Goal: Information Seeking & Learning: Learn about a topic

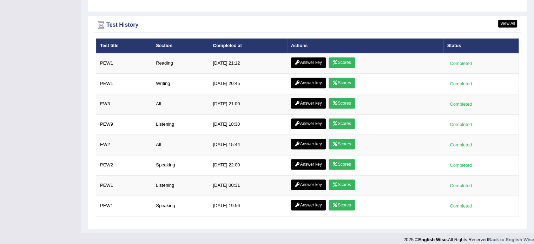
scroll to position [1013, 0]
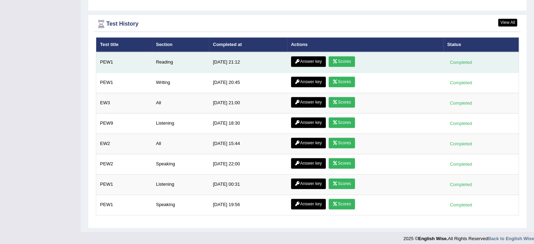
click at [337, 56] on link "Scores" at bounding box center [342, 61] width 26 height 11
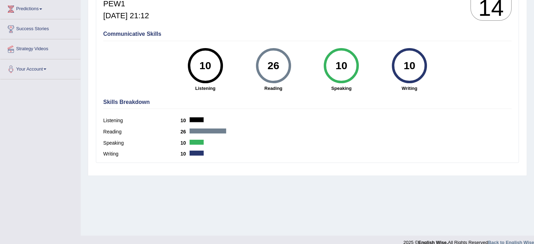
scroll to position [125, 0]
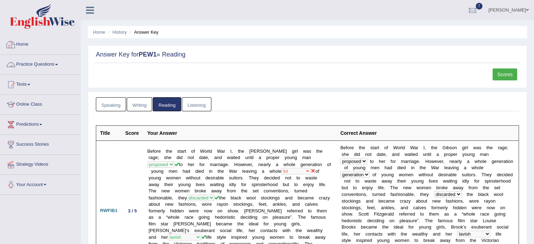
click at [26, 64] on link "Practice Questions" at bounding box center [40, 64] width 80 height 18
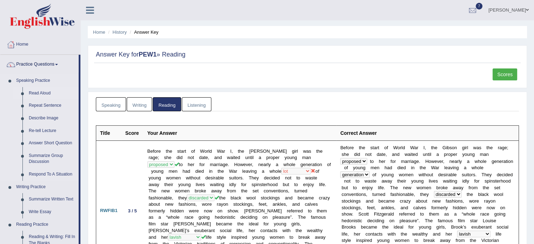
click at [31, 94] on link "Read Aloud" at bounding box center [52, 93] width 53 height 13
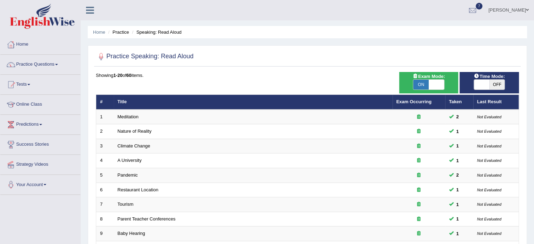
click at [506, 86] on div "ON OFF" at bounding box center [489, 84] width 52 height 11
click at [502, 85] on span "OFF" at bounding box center [497, 85] width 15 height 10
checkbox input "true"
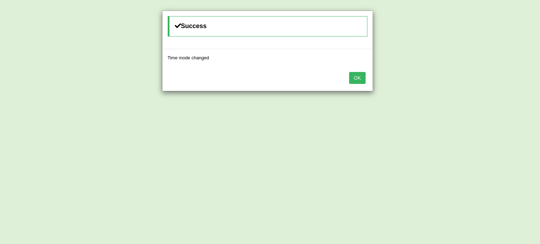
click at [349, 72] on button "OK" at bounding box center [357, 78] width 16 height 12
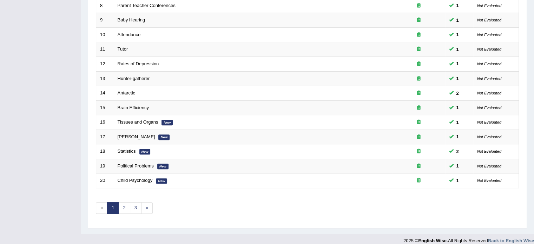
scroll to position [218, 0]
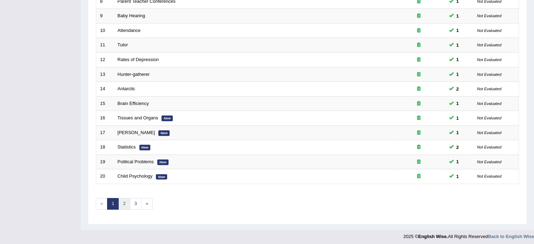
click at [122, 207] on link "2" at bounding box center [124, 204] width 12 height 12
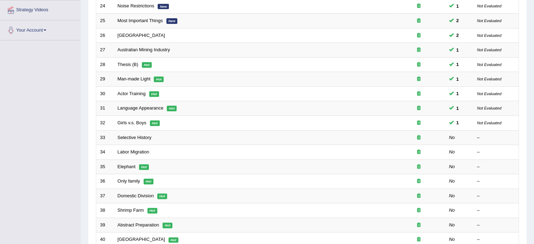
scroll to position [191, 0]
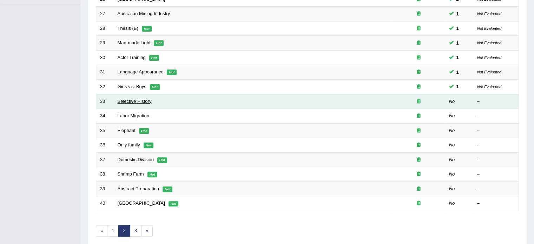
click at [139, 100] on link "Selective History" at bounding box center [135, 101] width 34 height 5
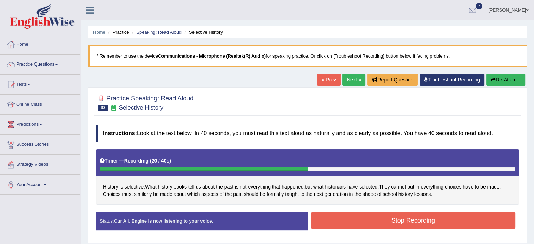
click at [428, 223] on button "Stop Recording" at bounding box center [413, 221] width 205 height 16
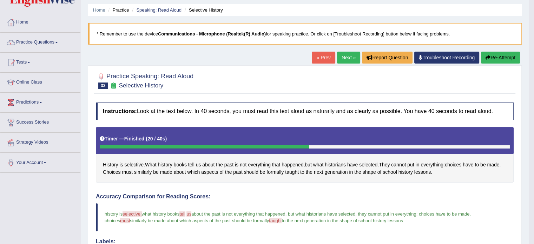
scroll to position [11, 0]
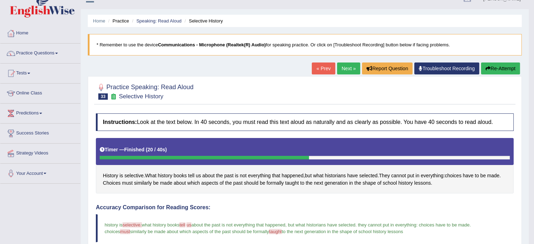
click at [346, 66] on link "Next »" at bounding box center [348, 69] width 23 height 12
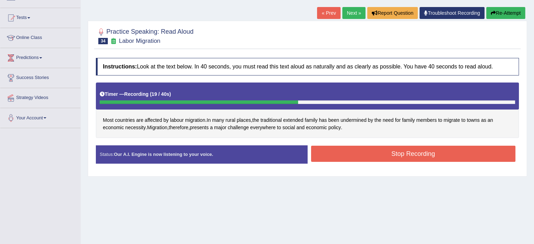
click at [366, 160] on button "Stop Recording" at bounding box center [413, 154] width 205 height 16
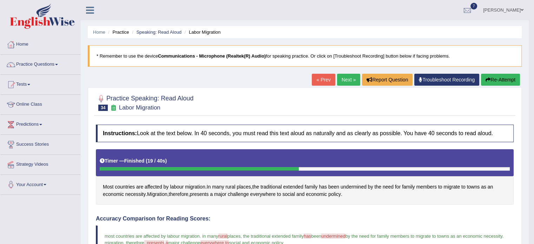
click at [343, 80] on link "Next »" at bounding box center [348, 80] width 23 height 12
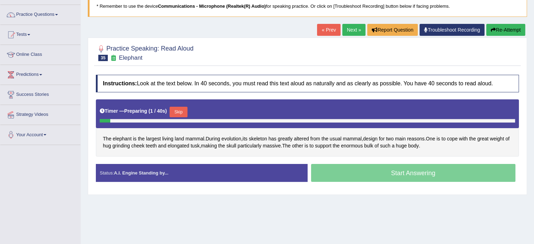
scroll to position [71, 0]
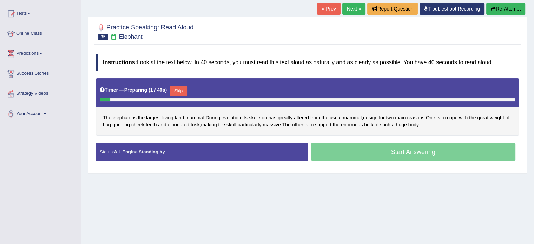
drag, startPoint x: 0, startPoint y: 0, endPoint x: 539, endPoint y: 112, distance: 550.8
click at [534, 112] on html "Toggle navigation Home Practice Questions Speaking Practice Read Aloud Repeat S…" at bounding box center [267, 51] width 534 height 244
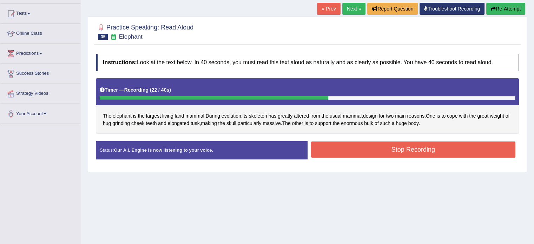
click at [393, 154] on button "Stop Recording" at bounding box center [413, 150] width 205 height 16
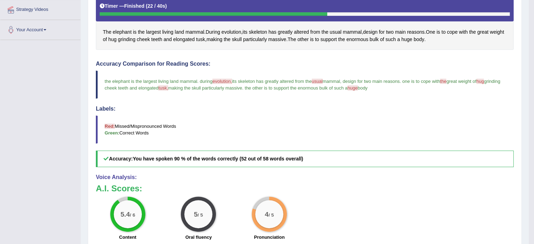
scroll to position [154, 0]
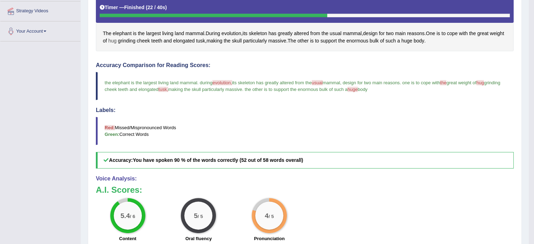
click at [117, 40] on span "hug" at bounding box center [113, 40] width 8 height 7
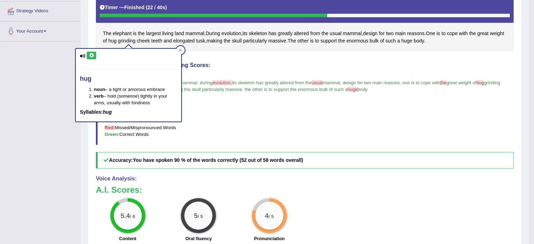
click at [90, 53] on icon at bounding box center [91, 55] width 5 height 4
click at [226, 76] on blockquote "the elephant is the largest living land mammal . during evolution, a volus on i…" at bounding box center [305, 86] width 418 height 28
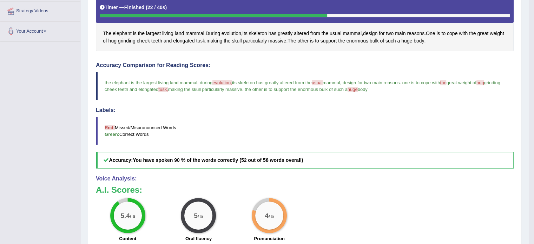
click at [205, 40] on span "tusk" at bounding box center [200, 40] width 9 height 7
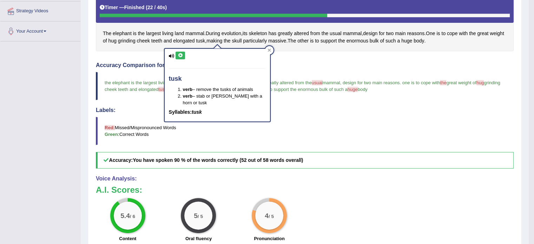
drag, startPoint x: 214, startPoint y: 40, endPoint x: 181, endPoint y: 51, distance: 34.8
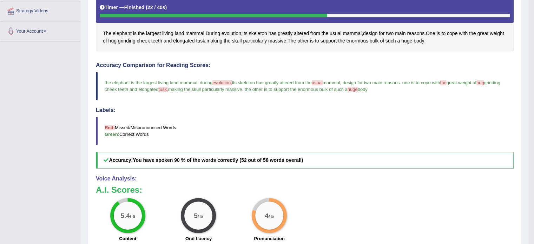
click at [181, 51] on div "Instructions: Look at the text below. In 40 seconds, you must read this text al…" at bounding box center [305, 178] width 422 height 420
click at [216, 45] on div "The elephant is the largest living land mammal . During evolution , its skeleto…" at bounding box center [305, 24] width 418 height 56
click at [205, 37] on span "tusk" at bounding box center [200, 40] width 9 height 7
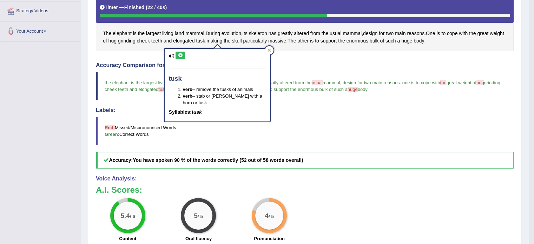
click at [177, 49] on div "tusk verb – remove the tusks of animals verb – stab or pierce with a horn or tu…" at bounding box center [217, 85] width 105 height 73
click at [178, 52] on button at bounding box center [180, 56] width 9 height 8
click at [331, 97] on blockquote "the elephant is the largest living land mammal . during evolution, a volus on i…" at bounding box center [305, 86] width 418 height 28
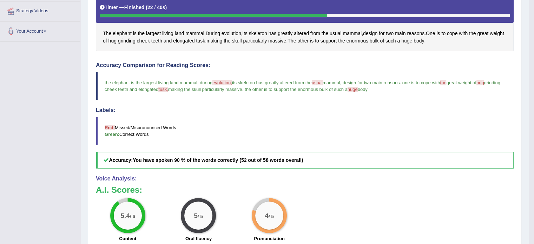
click at [412, 41] on span "huge" at bounding box center [407, 40] width 11 height 7
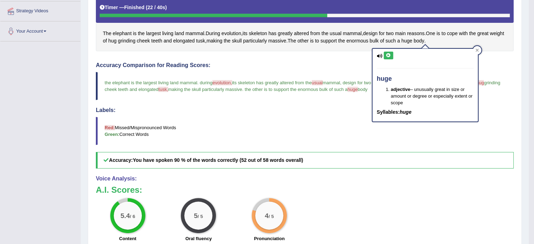
click at [392, 54] on button at bounding box center [388, 56] width 9 height 8
click at [296, 45] on div "The elephant is the largest living land mammal . During evolution , its skeleto…" at bounding box center [305, 24] width 418 height 56
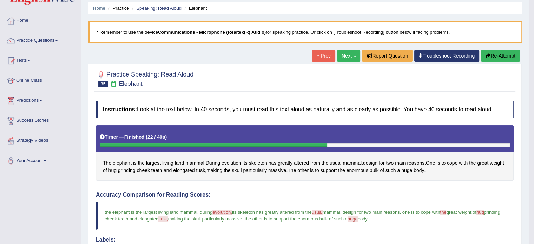
scroll to position [20, 0]
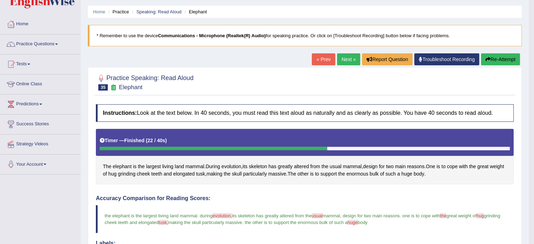
click at [499, 61] on button "Re-Attempt" at bounding box center [500, 59] width 39 height 12
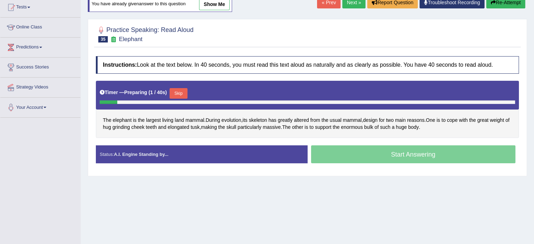
click at [181, 88] on button "Skip" at bounding box center [179, 93] width 18 height 11
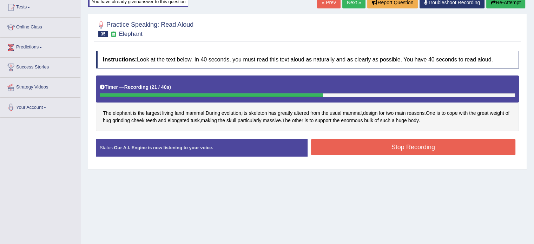
click at [356, 143] on button "Stop Recording" at bounding box center [413, 147] width 205 height 16
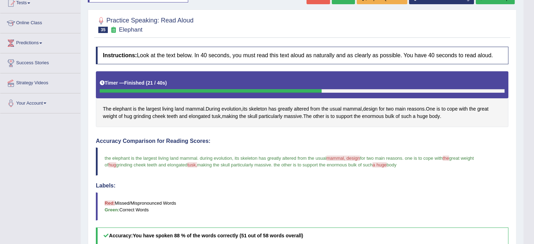
drag, startPoint x: 539, startPoint y: 76, endPoint x: 539, endPoint y: 118, distance: 42.2
click at [534, 118] on html "Toggle navigation Home Practice Questions Speaking Practice Read Aloud Repeat S…" at bounding box center [267, 40] width 534 height 244
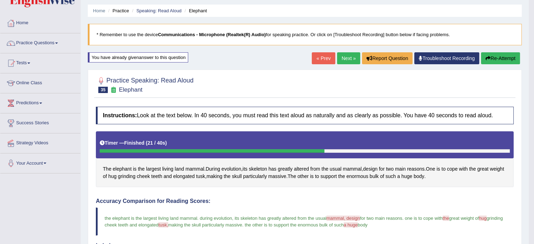
scroll to position [18, 0]
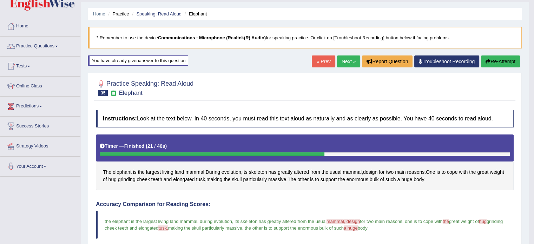
click at [340, 60] on link "Next »" at bounding box center [348, 62] width 23 height 12
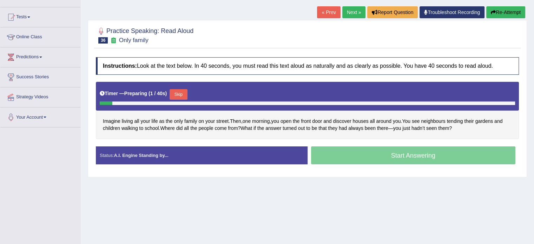
scroll to position [70, 0]
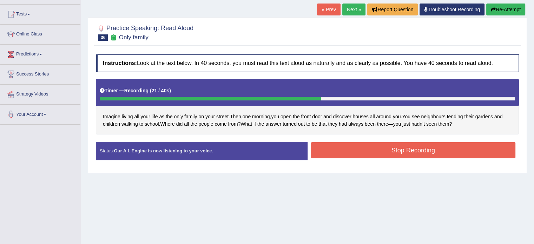
click at [354, 147] on button "Stop Recording" at bounding box center [413, 150] width 205 height 16
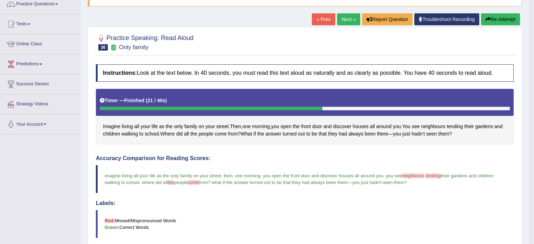
scroll to position [58, 0]
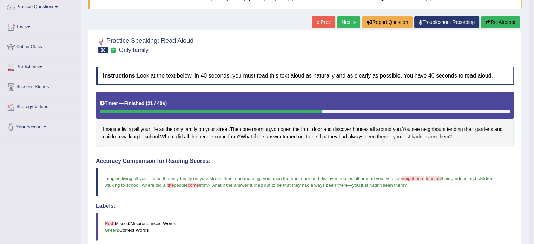
click at [338, 21] on link "Next »" at bounding box center [348, 22] width 23 height 12
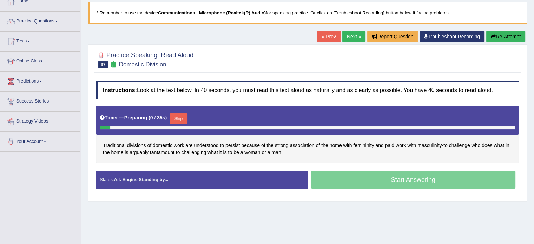
click at [534, 130] on html "Toggle navigation Home Practice Questions Speaking Practice Read Aloud Repeat S…" at bounding box center [267, 79] width 534 height 244
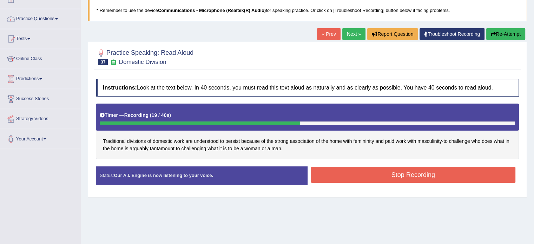
click at [417, 174] on button "Stop Recording" at bounding box center [413, 175] width 205 height 16
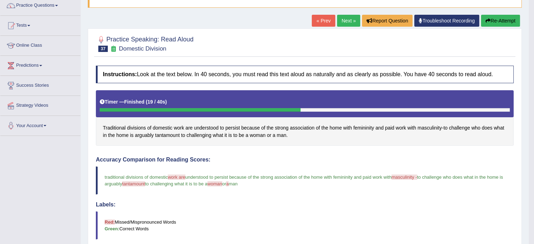
scroll to position [57, 0]
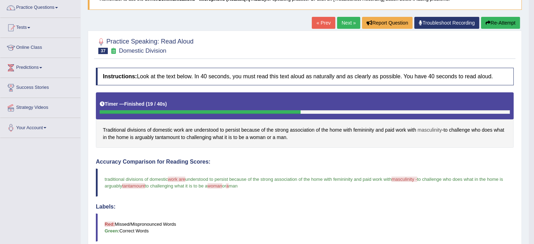
click at [423, 128] on span "masculinity" at bounding box center [430, 129] width 24 height 7
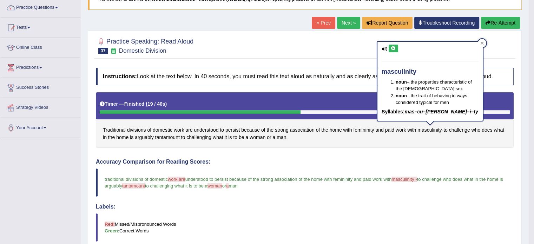
click at [391, 49] on icon at bounding box center [393, 48] width 5 height 4
click at [277, 58] on div "Practice Speaking: Read Aloud 37 Domestic Division" at bounding box center [305, 46] width 422 height 25
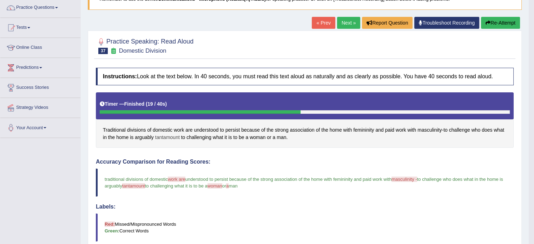
click at [175, 138] on span "tantamount" at bounding box center [167, 137] width 25 height 7
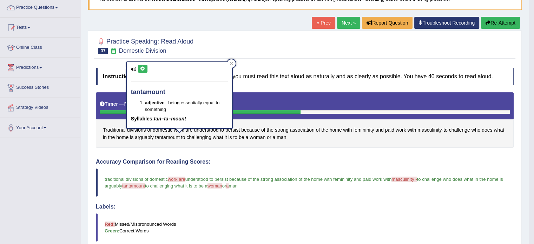
click at [141, 67] on icon at bounding box center [142, 69] width 5 height 4
click at [299, 163] on h4 "Accuracy Comparison for Reading Scores:" at bounding box center [305, 162] width 418 height 6
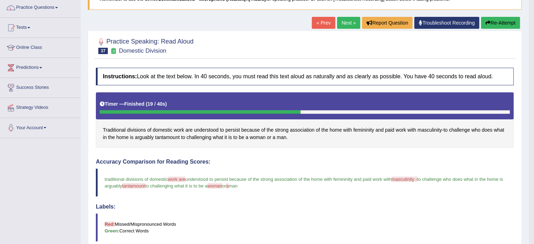
click at [496, 28] on button "Re-Attempt" at bounding box center [500, 23] width 39 height 12
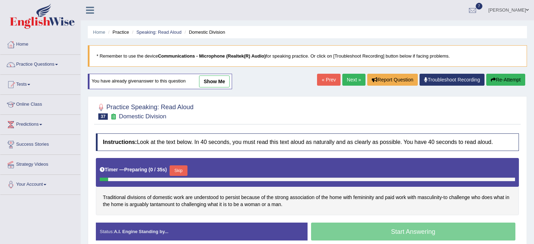
scroll to position [59, 0]
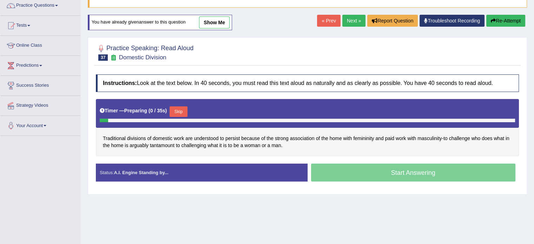
click at [183, 113] on button "Skip" at bounding box center [179, 111] width 18 height 11
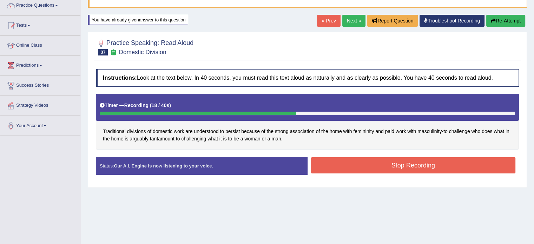
click at [371, 162] on button "Stop Recording" at bounding box center [413, 165] width 205 height 16
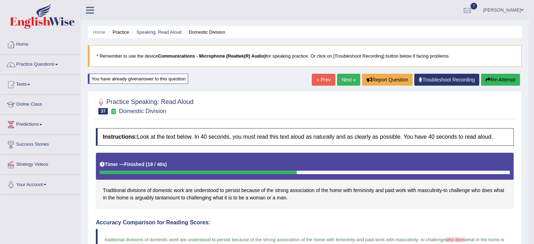
click at [349, 80] on link "Next »" at bounding box center [348, 80] width 23 height 12
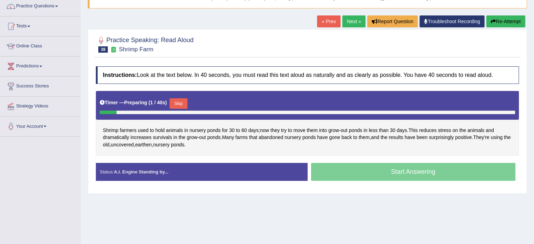
scroll to position [60, 0]
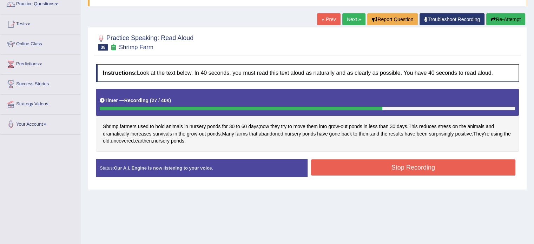
click at [390, 168] on button "Stop Recording" at bounding box center [413, 168] width 205 height 16
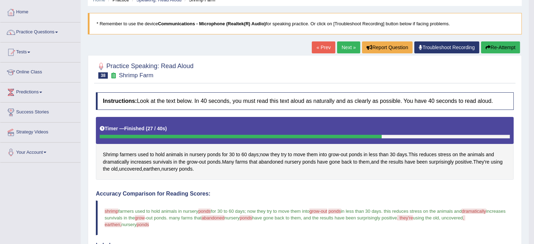
scroll to position [32, 0]
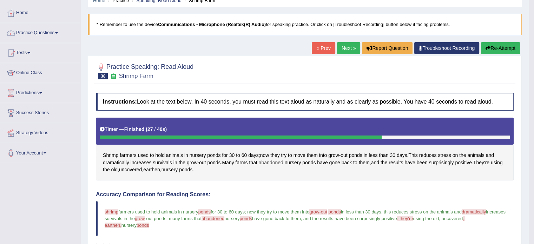
click at [271, 159] on span "abandoned" at bounding box center [271, 162] width 25 height 7
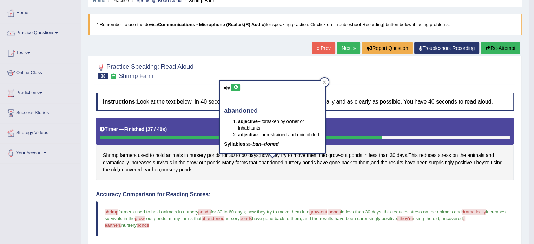
click at [233, 89] on icon at bounding box center [235, 87] width 5 height 4
click at [385, 176] on div "Shrimp farmers used to hold animals in nursery ponds for 30 to 60 days ; now th…" at bounding box center [305, 149] width 418 height 63
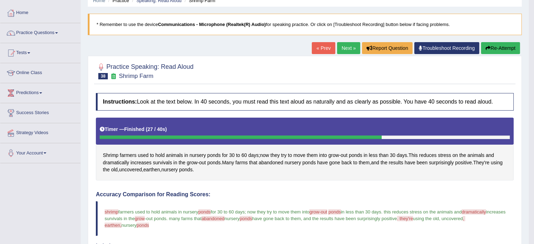
click at [493, 44] on button "Re-Attempt" at bounding box center [500, 48] width 39 height 12
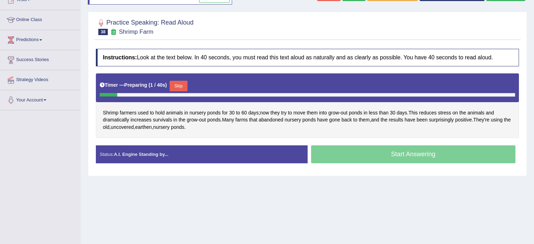
click at [185, 87] on button "Skip" at bounding box center [179, 86] width 18 height 11
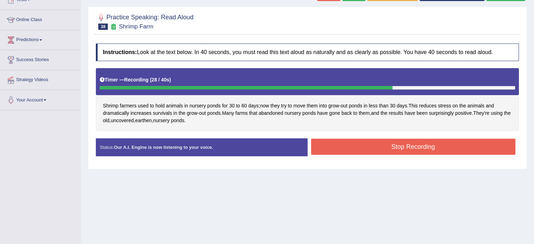
click at [386, 146] on button "Stop Recording" at bounding box center [413, 147] width 205 height 16
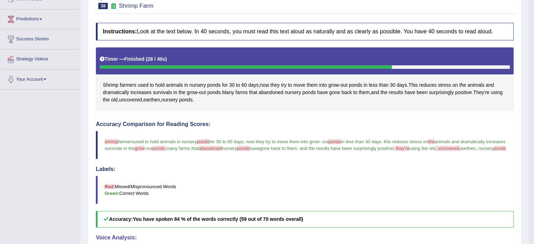
scroll to position [32, 0]
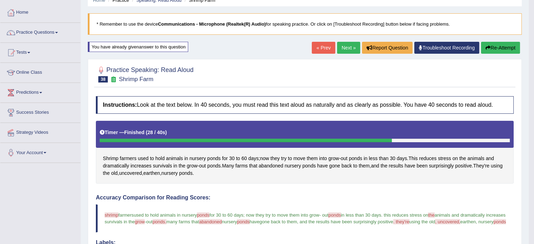
click at [347, 52] on link "Next »" at bounding box center [348, 48] width 23 height 12
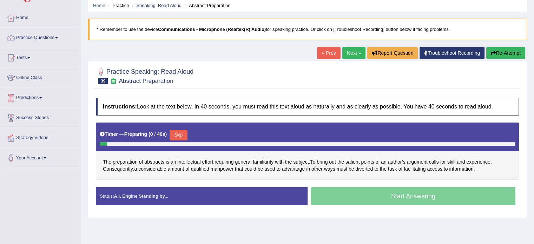
scroll to position [42, 0]
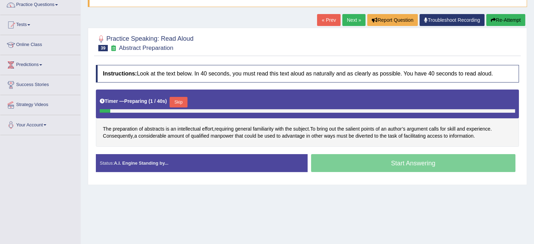
click at [534, 92] on html "Toggle navigation Home Practice Questions Speaking Practice Read Aloud Repeat S…" at bounding box center [267, 62] width 534 height 244
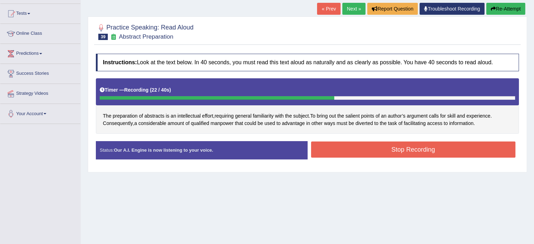
click at [391, 148] on button "Stop Recording" at bounding box center [413, 150] width 205 height 16
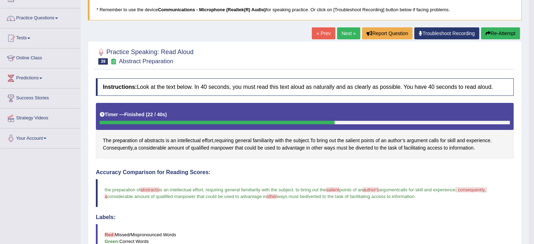
scroll to position [22, 0]
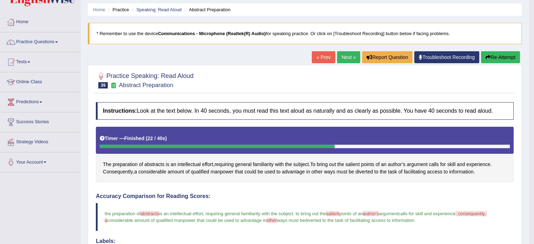
click at [340, 56] on link "Next »" at bounding box center [348, 57] width 23 height 12
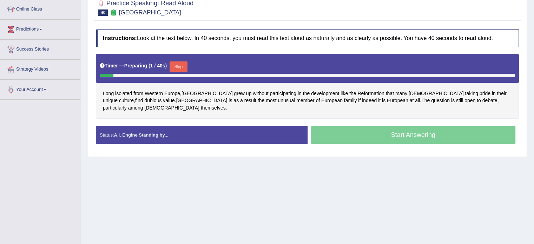
scroll to position [104, 0]
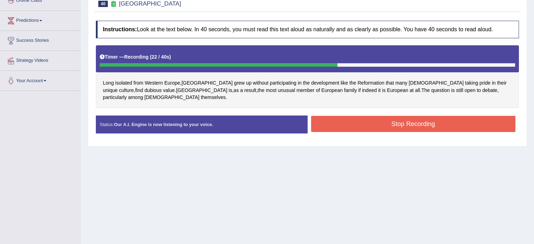
click at [336, 118] on button "Stop Recording" at bounding box center [413, 124] width 205 height 16
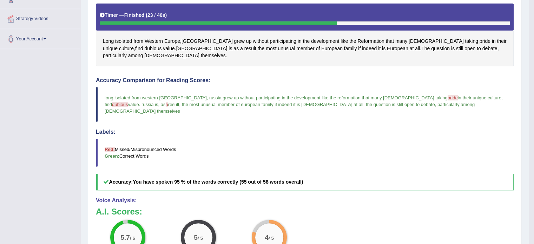
scroll to position [142, 0]
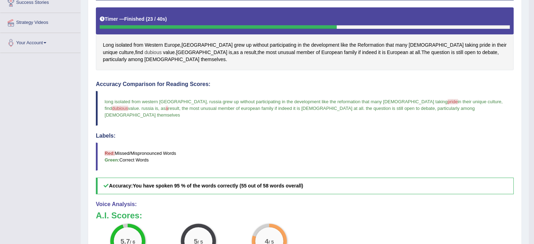
click at [162, 49] on span "dubious" at bounding box center [152, 52] width 17 height 7
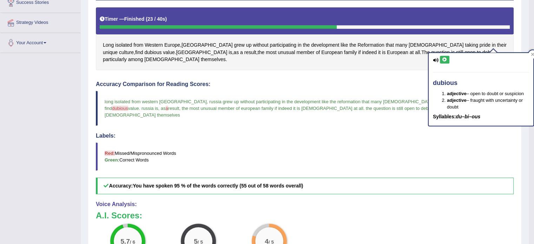
click at [442, 59] on icon at bounding box center [444, 60] width 5 height 4
click at [351, 58] on div "Long isolated from Western Europe , Russia grew up without participating in the…" at bounding box center [305, 38] width 418 height 63
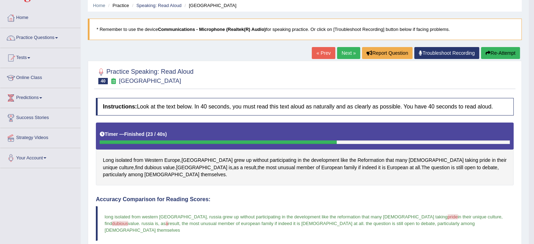
scroll to position [25, 0]
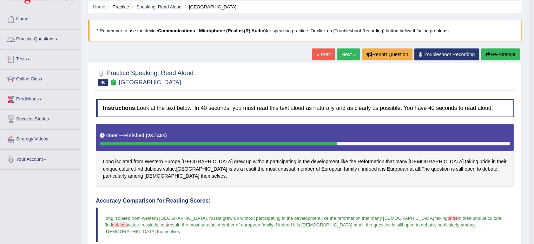
click at [24, 36] on link "Practice Questions" at bounding box center [40, 39] width 80 height 18
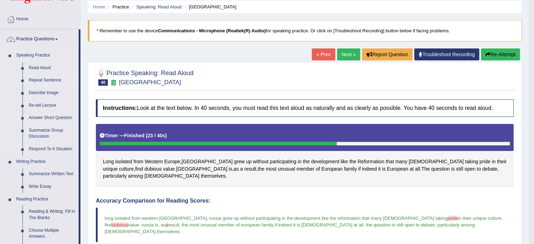
click at [35, 80] on link "Repeat Sentence" at bounding box center [52, 80] width 53 height 13
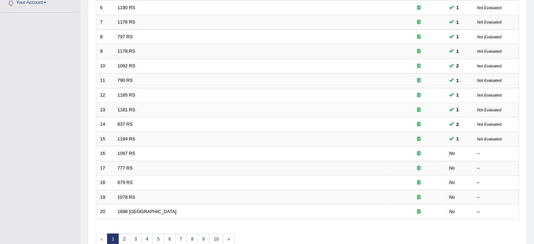
scroll to position [219, 0]
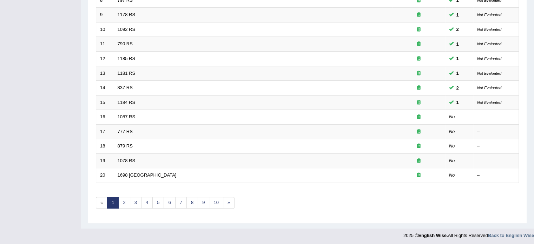
drag, startPoint x: 0, startPoint y: 0, endPoint x: 539, endPoint y: 174, distance: 566.7
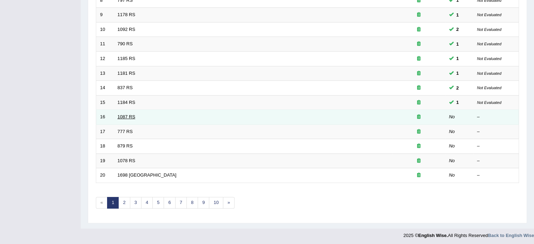
click at [125, 115] on link "1087 RS" at bounding box center [127, 116] width 18 height 5
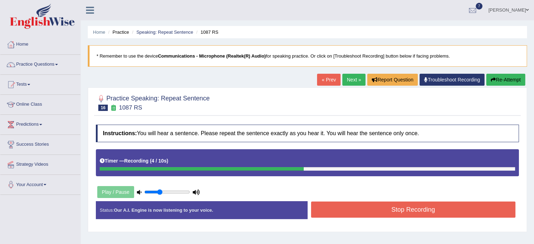
click at [453, 211] on button "Stop Recording" at bounding box center [413, 210] width 205 height 16
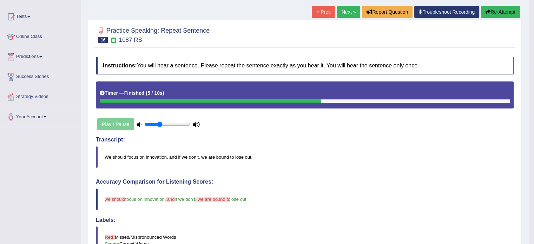
scroll to position [42, 0]
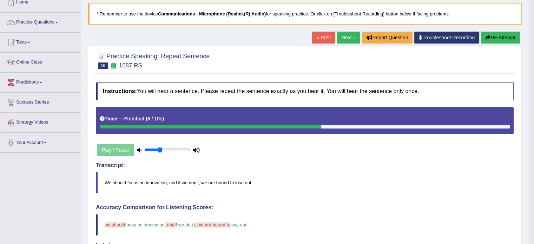
click at [346, 34] on link "Next »" at bounding box center [348, 38] width 23 height 12
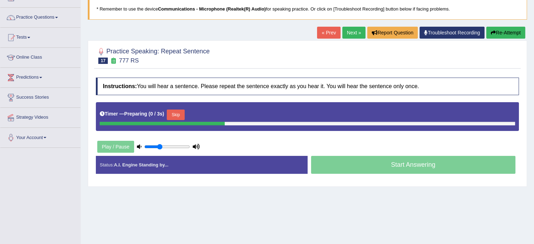
scroll to position [53, 0]
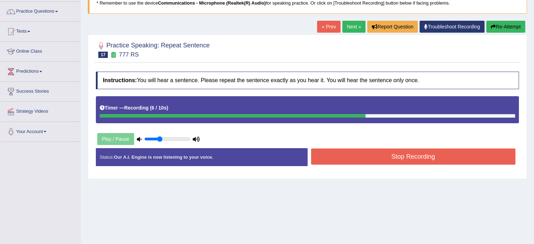
click at [358, 156] on button "Stop Recording" at bounding box center [413, 157] width 205 height 16
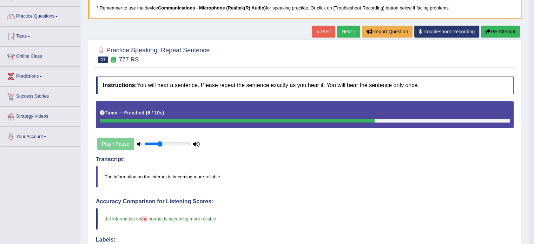
scroll to position [20, 0]
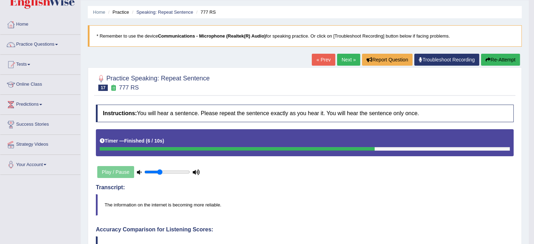
click at [351, 60] on link "Next »" at bounding box center [348, 60] width 23 height 12
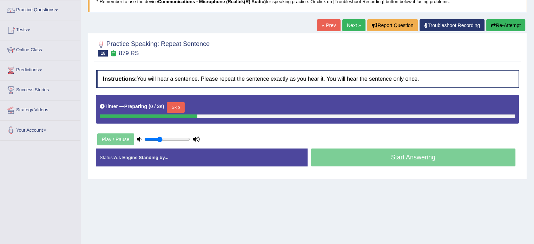
click at [534, 100] on html "Toggle navigation Home Practice Questions Speaking Practice Read Aloud Repeat S…" at bounding box center [267, 68] width 534 height 244
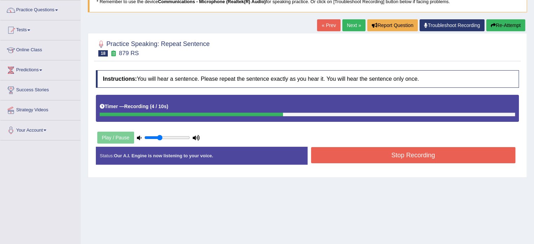
click at [366, 155] on button "Stop Recording" at bounding box center [413, 155] width 205 height 16
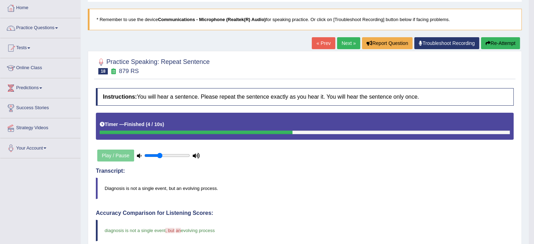
scroll to position [37, 0]
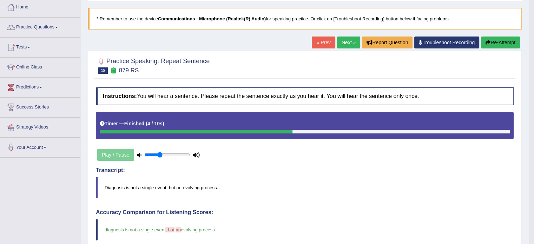
click at [347, 43] on link "Next »" at bounding box center [348, 43] width 23 height 12
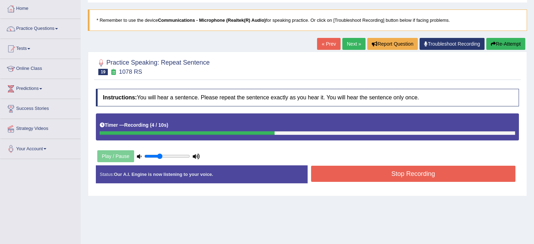
click at [397, 172] on button "Stop Recording" at bounding box center [413, 174] width 205 height 16
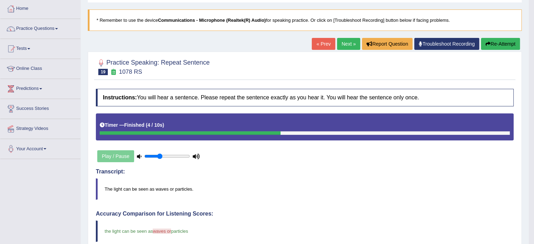
drag, startPoint x: 539, startPoint y: 76, endPoint x: 532, endPoint y: 78, distance: 7.6
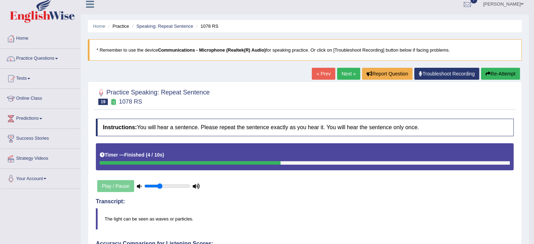
scroll to position [2, 0]
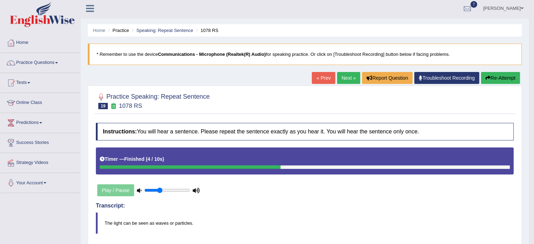
click at [348, 78] on link "Next »" at bounding box center [348, 78] width 23 height 12
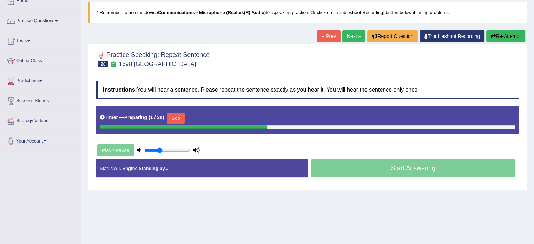
scroll to position [64, 0]
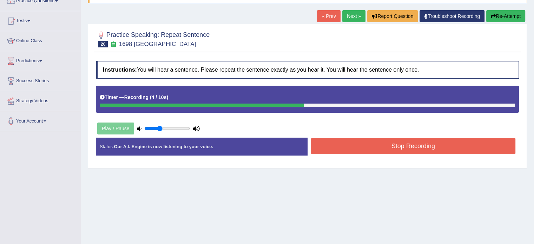
click at [385, 146] on button "Stop Recording" at bounding box center [413, 146] width 205 height 16
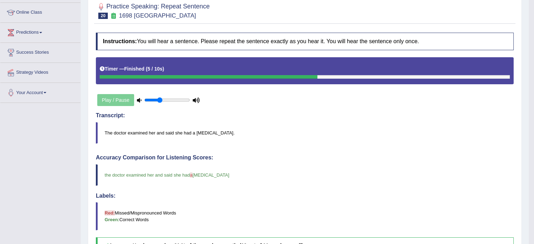
scroll to position [0, 0]
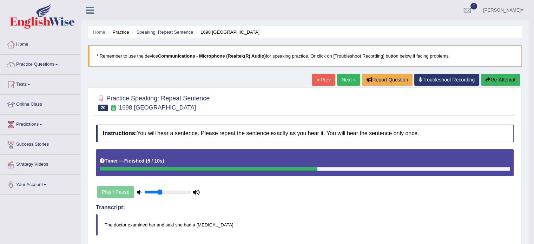
click at [349, 77] on link "Next »" at bounding box center [348, 80] width 23 height 12
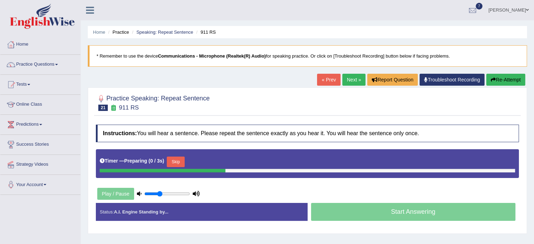
scroll to position [92, 0]
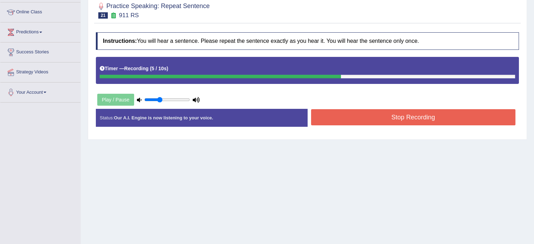
click at [401, 114] on button "Stop Recording" at bounding box center [413, 117] width 205 height 16
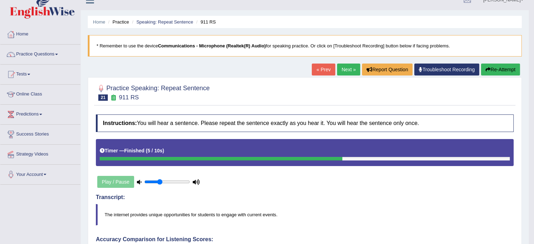
scroll to position [10, 0]
click at [352, 71] on link "Next »" at bounding box center [348, 70] width 23 height 12
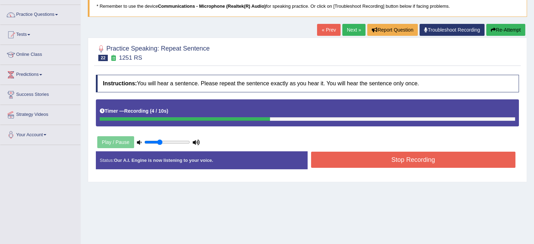
click at [395, 160] on button "Stop Recording" at bounding box center [413, 160] width 205 height 16
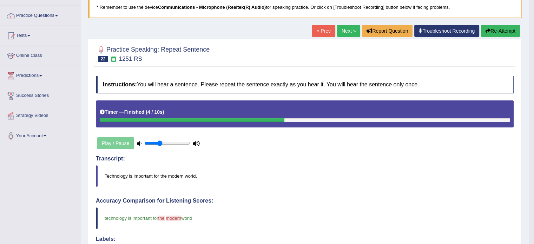
scroll to position [37, 0]
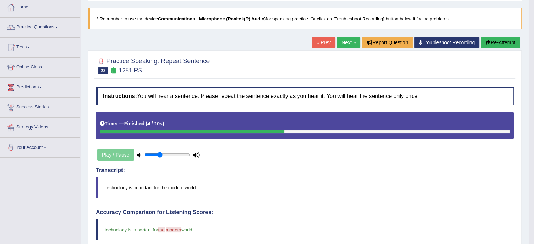
click at [346, 40] on link "Next »" at bounding box center [348, 43] width 23 height 12
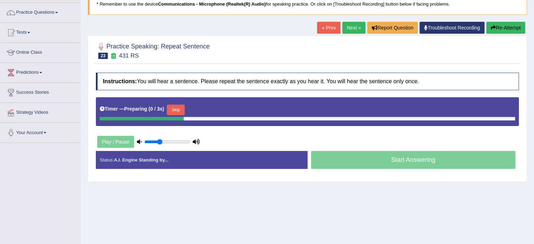
drag, startPoint x: 0, startPoint y: 0, endPoint x: 539, endPoint y: 77, distance: 544.8
click at [534, 77] on html "Toggle navigation Home Practice Questions Speaking Practice Read Aloud Repeat S…" at bounding box center [267, 70] width 534 height 244
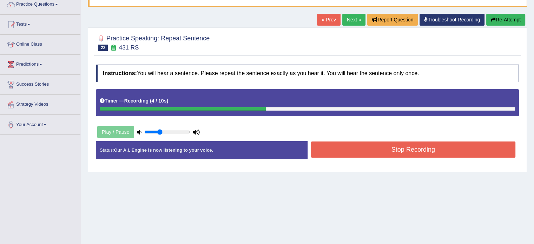
click at [410, 150] on button "Stop Recording" at bounding box center [413, 150] width 205 height 16
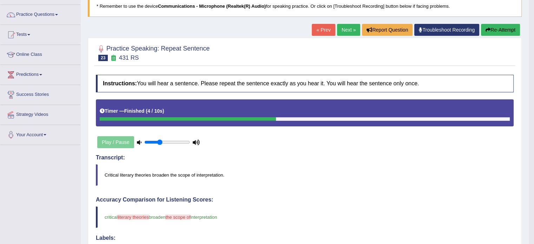
scroll to position [41, 0]
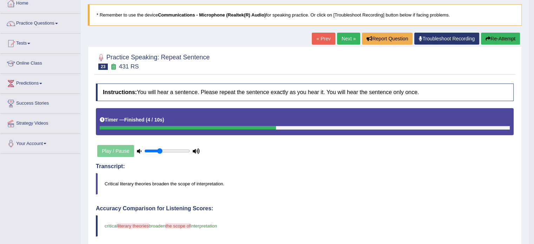
click at [349, 36] on link "Next »" at bounding box center [348, 39] width 23 height 12
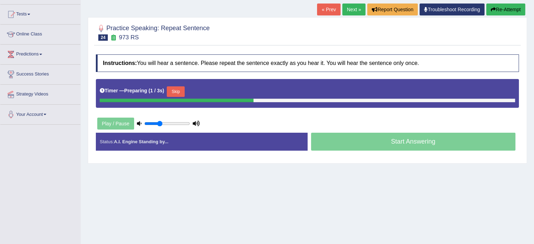
scroll to position [76, 0]
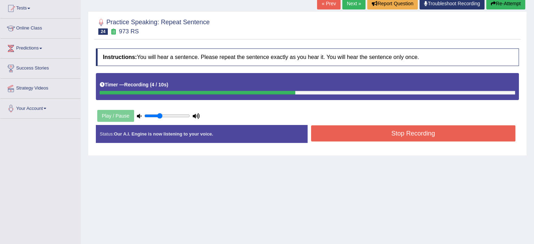
click at [404, 132] on button "Stop Recording" at bounding box center [413, 133] width 205 height 16
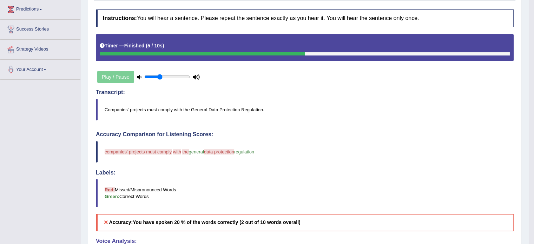
scroll to position [43, 0]
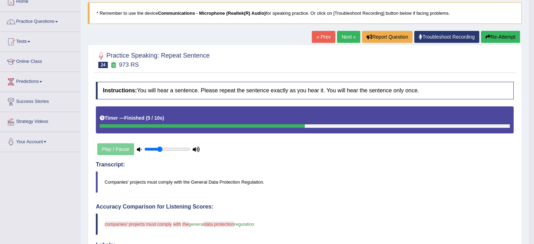
click at [498, 33] on button "Re-Attempt" at bounding box center [500, 37] width 39 height 12
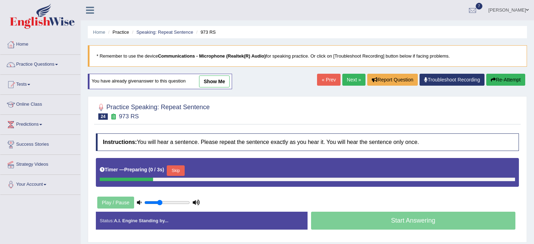
click at [534, 84] on html "Toggle navigation Home Practice Questions Speaking Practice Read Aloud Repeat S…" at bounding box center [267, 122] width 534 height 244
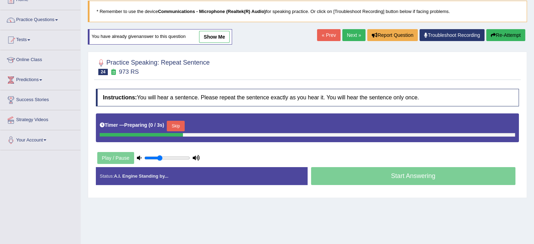
scroll to position [43, 0]
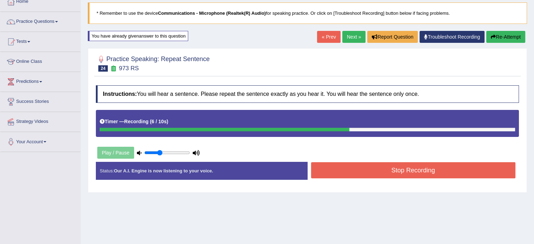
click at [376, 169] on button "Stop Recording" at bounding box center [413, 170] width 205 height 16
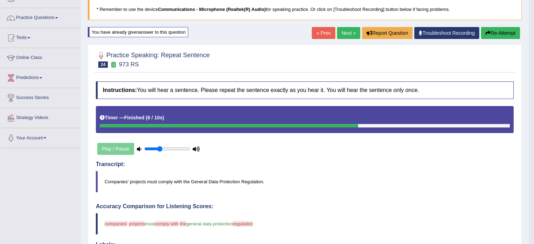
scroll to position [43, 0]
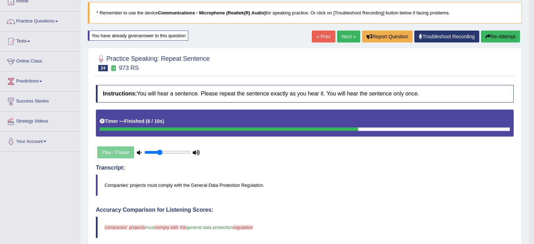
click at [342, 41] on link "Next »" at bounding box center [348, 37] width 23 height 12
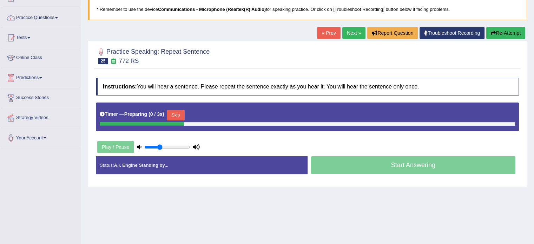
drag, startPoint x: 0, startPoint y: 0, endPoint x: 539, endPoint y: 126, distance: 553.9
click at [534, 126] on html "Toggle navigation Home Practice Questions Speaking Practice Read Aloud Repeat S…" at bounding box center [267, 75] width 534 height 244
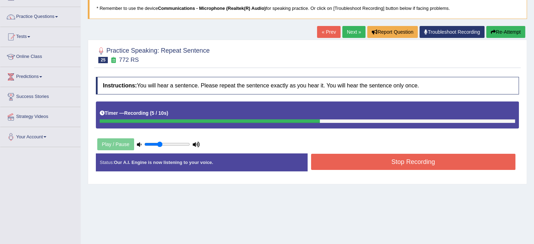
click at [394, 163] on button "Stop Recording" at bounding box center [413, 162] width 205 height 16
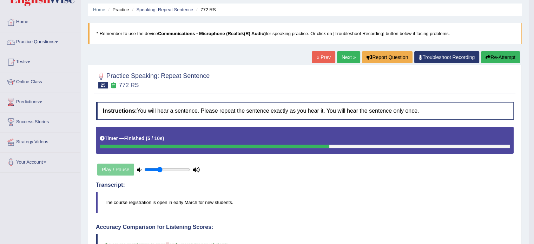
scroll to position [0, 0]
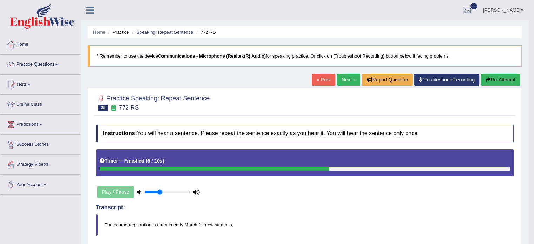
click at [346, 79] on link "Next »" at bounding box center [348, 80] width 23 height 12
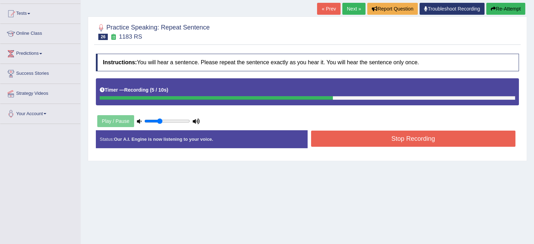
click at [368, 139] on button "Stop Recording" at bounding box center [413, 139] width 205 height 16
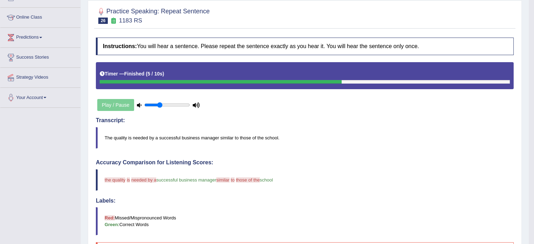
scroll to position [80, 0]
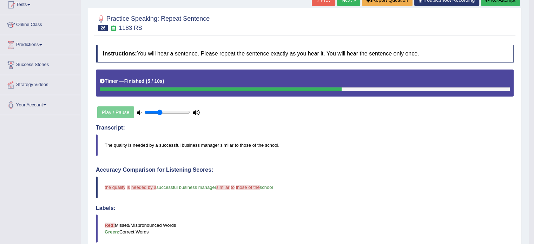
click at [346, 1] on link "Next »" at bounding box center [348, 0] width 23 height 12
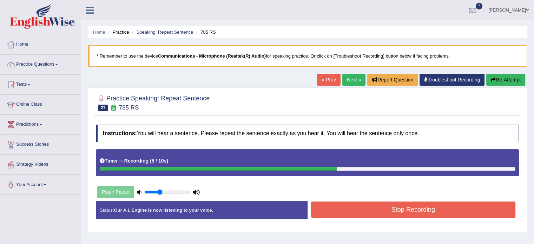
click at [381, 212] on button "Stop Recording" at bounding box center [413, 210] width 205 height 16
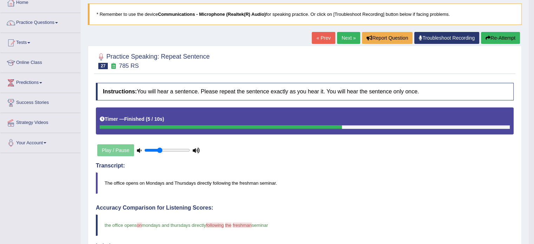
scroll to position [7, 0]
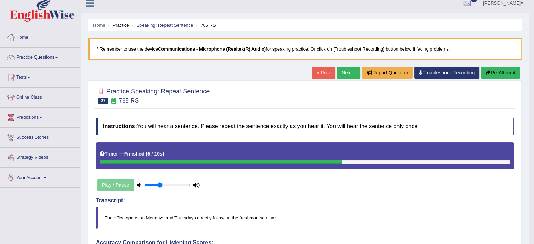
click at [342, 70] on link "Next »" at bounding box center [348, 73] width 23 height 12
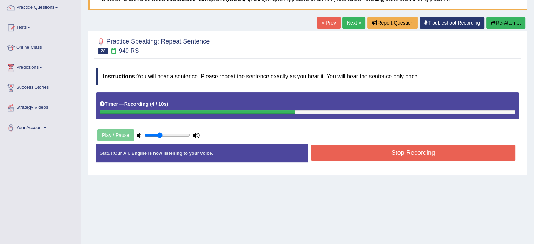
click at [395, 151] on button "Stop Recording" at bounding box center [413, 153] width 205 height 16
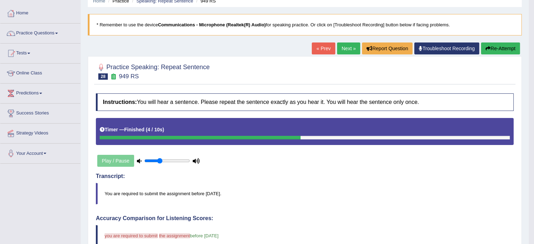
scroll to position [23, 0]
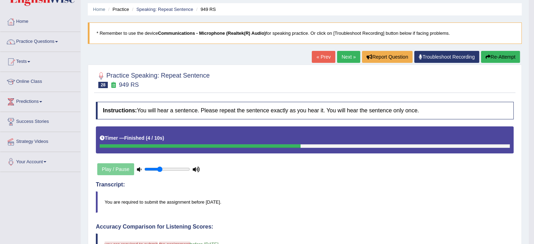
click at [498, 58] on button "Re-Attempt" at bounding box center [500, 57] width 39 height 12
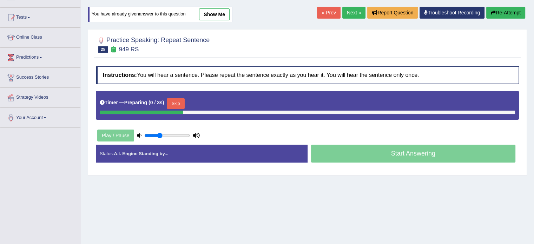
scroll to position [71, 0]
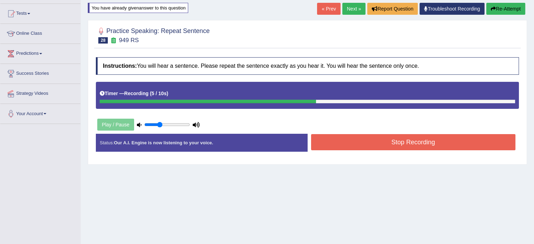
click at [374, 144] on button "Stop Recording" at bounding box center [413, 142] width 205 height 16
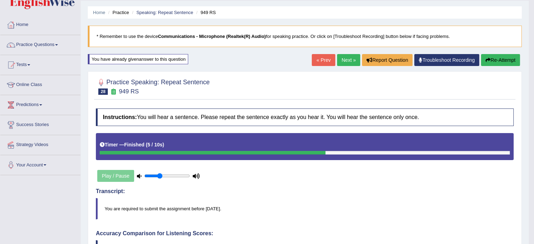
scroll to position [11, 0]
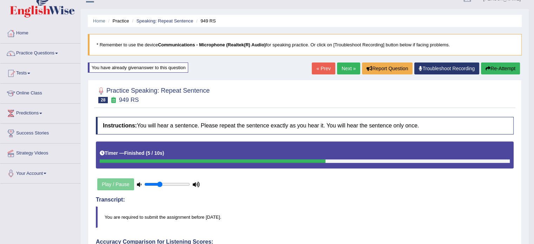
click at [343, 63] on link "Next »" at bounding box center [348, 69] width 23 height 12
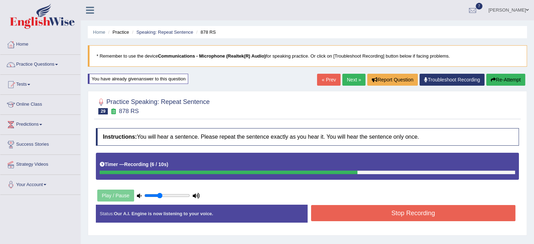
click at [409, 212] on button "Stop Recording" at bounding box center [413, 213] width 205 height 16
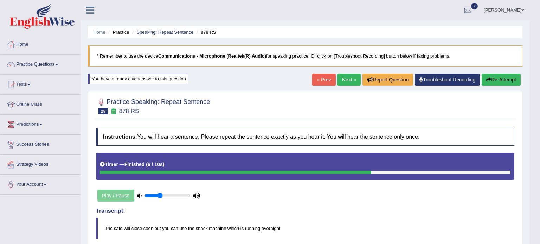
drag, startPoint x: 539, startPoint y: 66, endPoint x: 539, endPoint y: 115, distance: 48.8
click at [534, 115] on body "Toggle navigation Home Practice Questions Speaking Practice Read Aloud Repeat S…" at bounding box center [270, 122] width 540 height 244
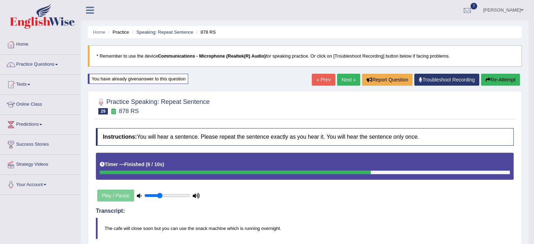
click at [345, 78] on link "Next »" at bounding box center [348, 80] width 23 height 12
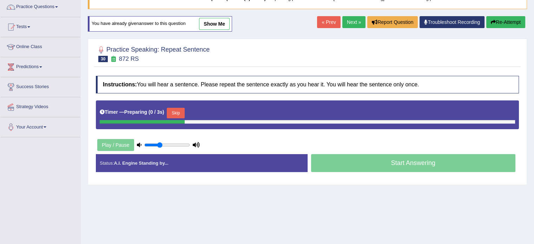
scroll to position [70, 0]
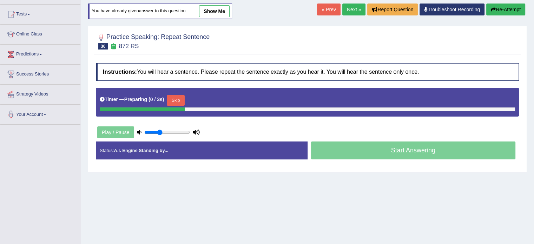
click at [534, 118] on html "Toggle navigation Home Practice Questions Speaking Practice Read Aloud Repeat S…" at bounding box center [267, 52] width 534 height 244
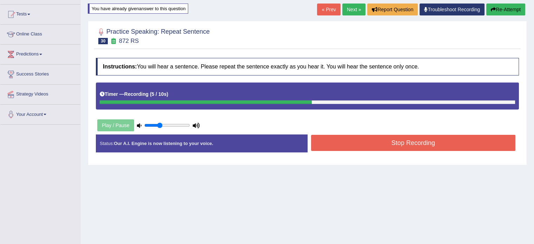
click at [389, 148] on button "Stop Recording" at bounding box center [413, 143] width 205 height 16
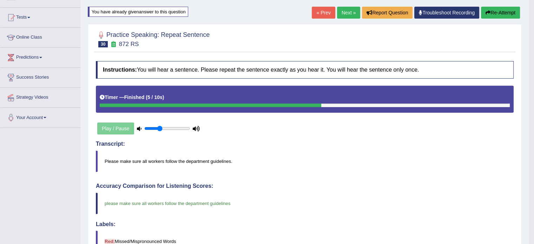
scroll to position [63, 0]
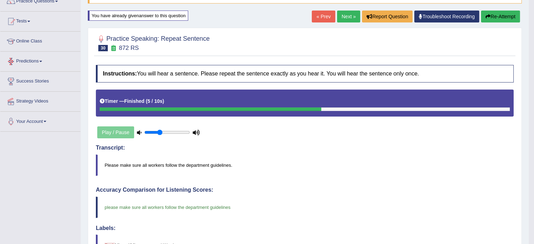
click at [48, 58] on link "Predictions" at bounding box center [40, 61] width 80 height 18
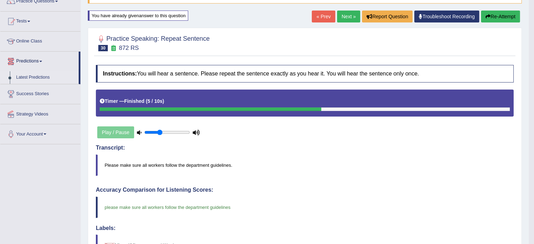
click at [38, 76] on link "Latest Predictions" at bounding box center [46, 77] width 66 height 13
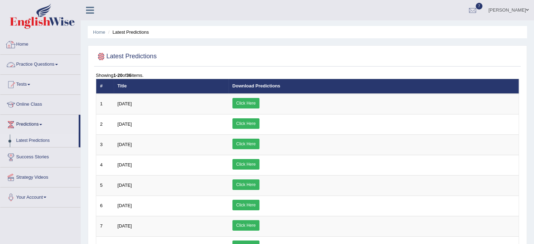
click at [31, 71] on link "Practice Questions" at bounding box center [40, 64] width 80 height 18
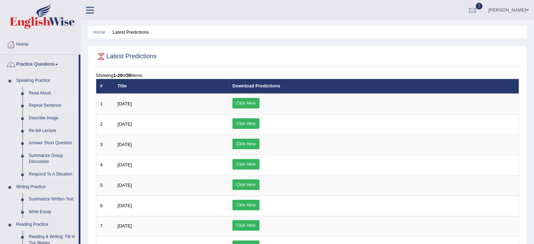
click at [44, 108] on link "Repeat Sentence" at bounding box center [52, 105] width 53 height 13
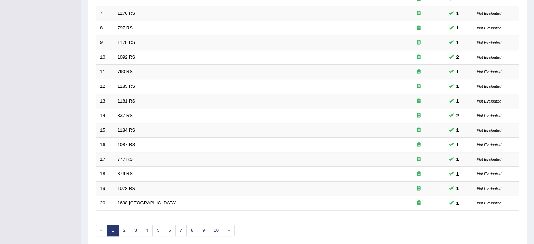
scroll to position [219, 0]
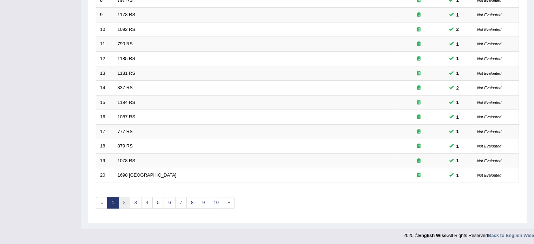
click at [125, 202] on link "2" at bounding box center [124, 203] width 12 height 12
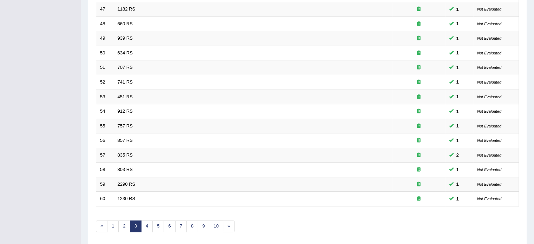
scroll to position [213, 0]
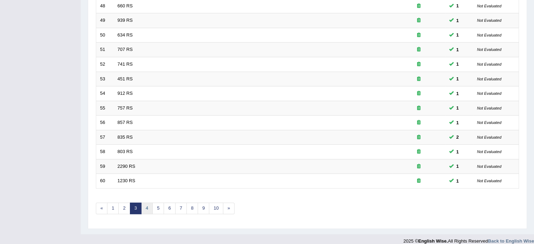
click at [147, 209] on link "4" at bounding box center [147, 209] width 12 height 12
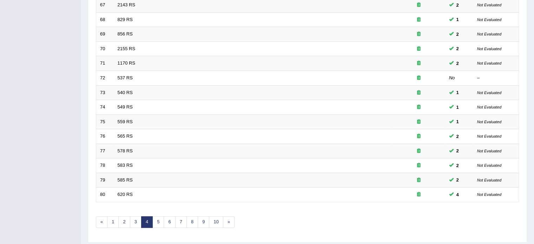
scroll to position [219, 0]
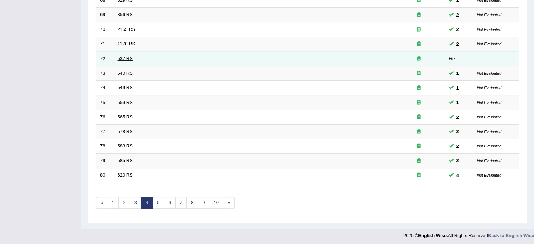
click at [122, 57] on link "537 RS" at bounding box center [125, 58] width 15 height 5
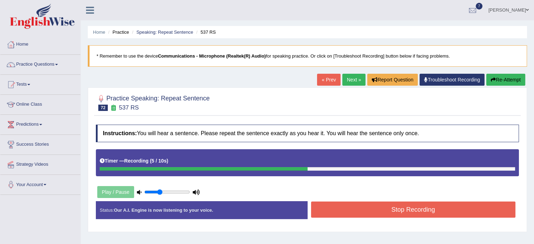
click at [359, 212] on button "Stop Recording" at bounding box center [413, 210] width 205 height 16
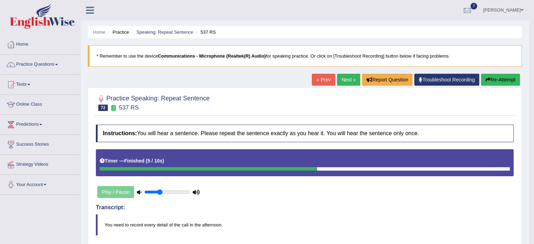
click at [163, 28] on ul "Home Practice Speaking: Repeat Sentence 537 RS" at bounding box center [305, 32] width 434 height 12
click at [163, 37] on ul "Home Practice Speaking: Repeat Sentence 537 RS" at bounding box center [305, 32] width 434 height 12
click at [163, 34] on link "Speaking: Repeat Sentence" at bounding box center [164, 32] width 57 height 5
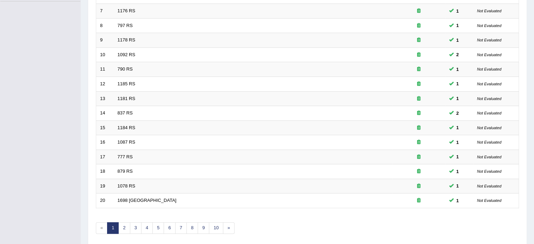
scroll to position [216, 0]
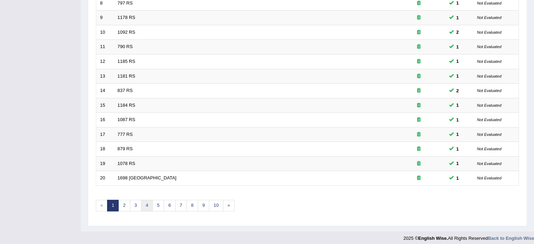
click at [148, 205] on link "4" at bounding box center [147, 206] width 12 height 12
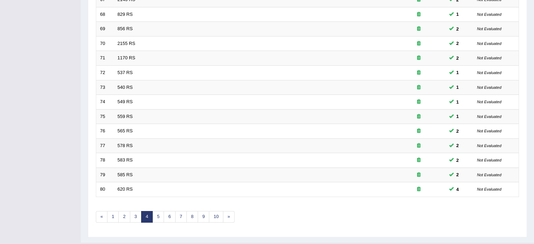
scroll to position [209, 0]
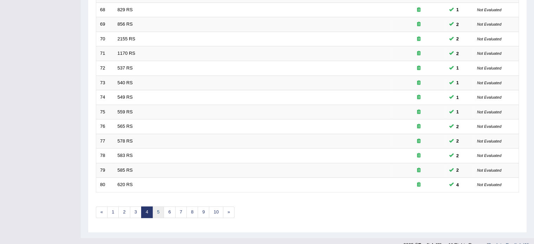
click at [161, 208] on link "5" at bounding box center [158, 213] width 12 height 12
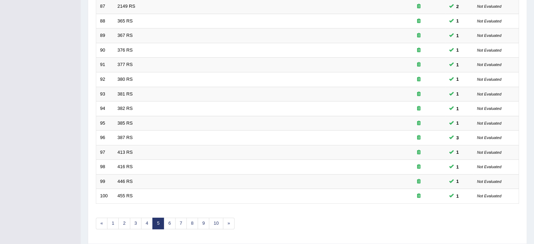
scroll to position [214, 0]
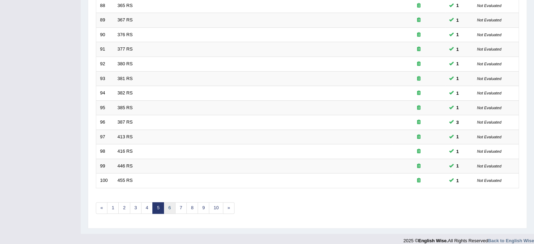
click at [168, 208] on link "6" at bounding box center [170, 208] width 12 height 12
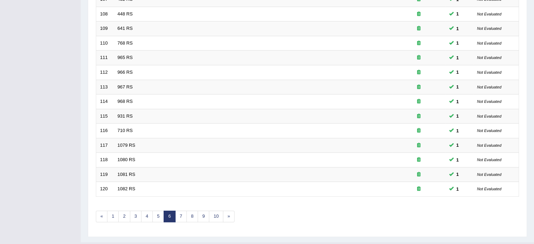
scroll to position [219, 0]
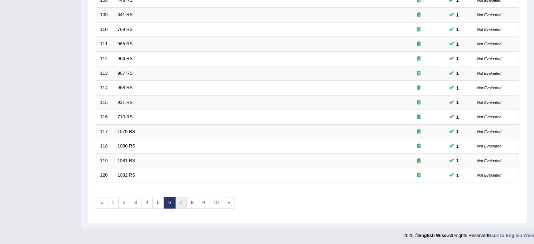
click at [182, 198] on link "7" at bounding box center [181, 203] width 12 height 12
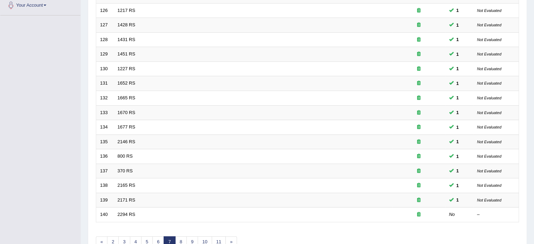
scroll to position [219, 0]
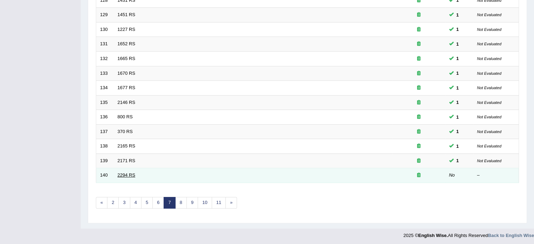
click at [131, 173] on link "2294 RS" at bounding box center [127, 175] width 18 height 5
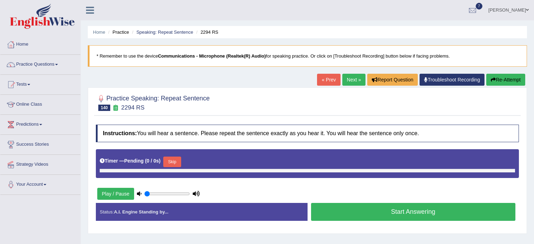
type input "0.35"
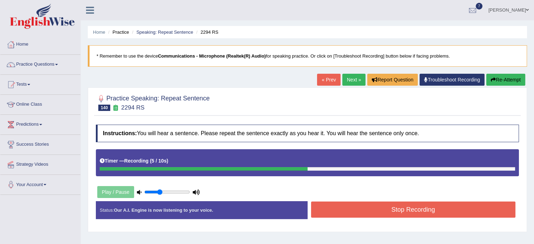
click at [364, 209] on button "Stop Recording" at bounding box center [413, 210] width 205 height 16
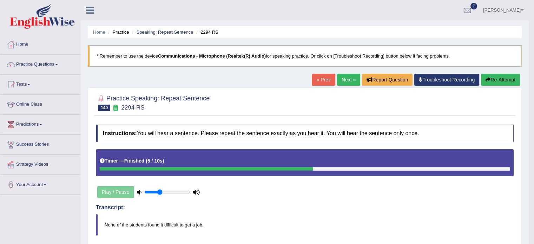
click at [347, 75] on link "Next »" at bounding box center [348, 80] width 23 height 12
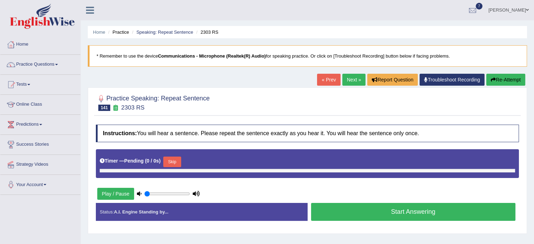
type input "0.35"
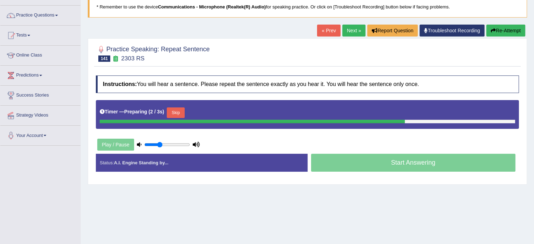
scroll to position [53, 0]
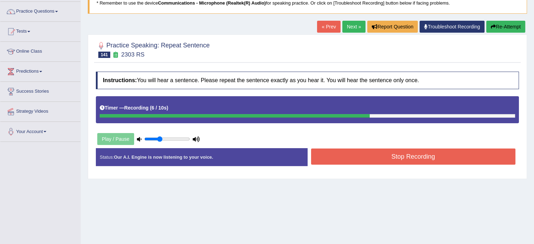
click at [369, 156] on button "Stop Recording" at bounding box center [413, 157] width 205 height 16
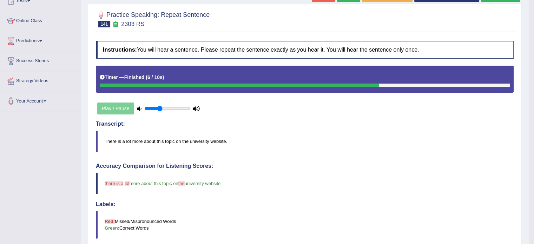
scroll to position [80, 0]
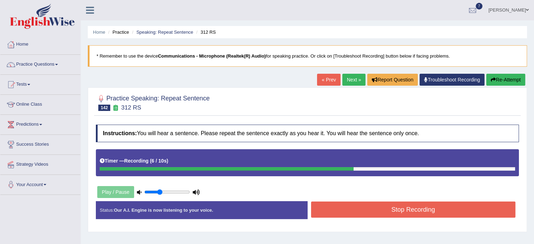
click at [368, 208] on button "Stop Recording" at bounding box center [413, 210] width 205 height 16
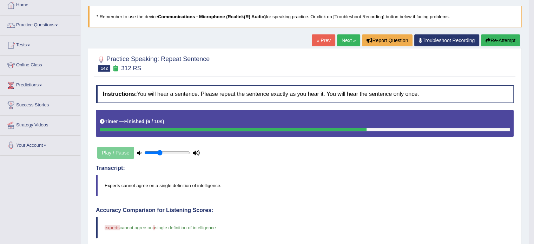
scroll to position [3, 0]
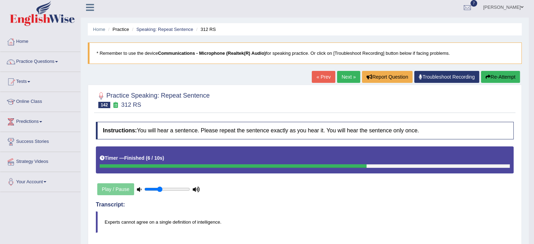
click at [345, 74] on link "Next »" at bounding box center [348, 77] width 23 height 12
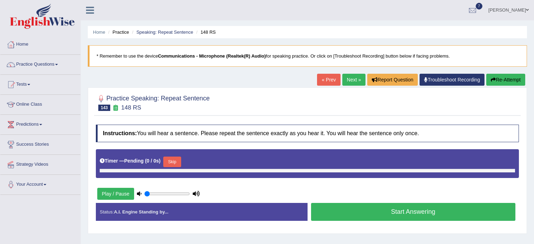
type input "0.35"
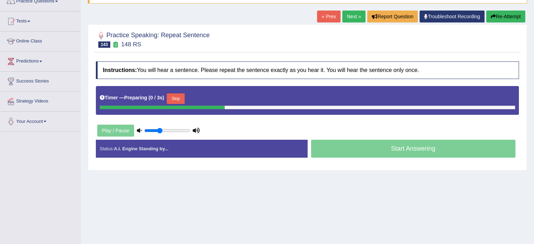
scroll to position [66, 0]
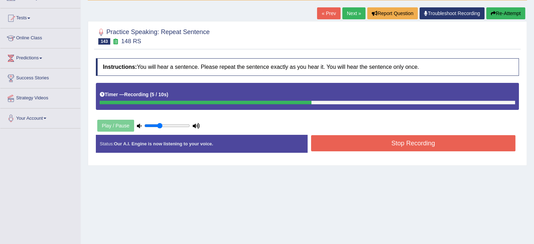
click at [377, 143] on button "Stop Recording" at bounding box center [413, 143] width 205 height 16
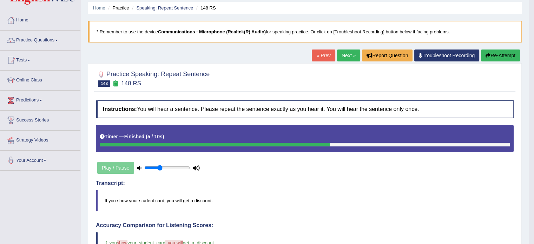
scroll to position [0, 0]
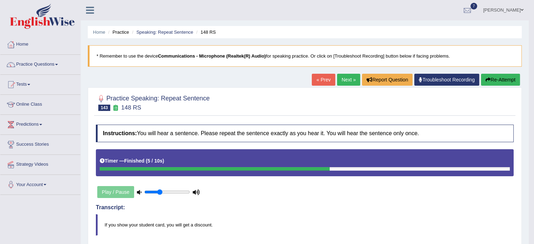
click at [349, 74] on link "Next »" at bounding box center [348, 80] width 23 height 12
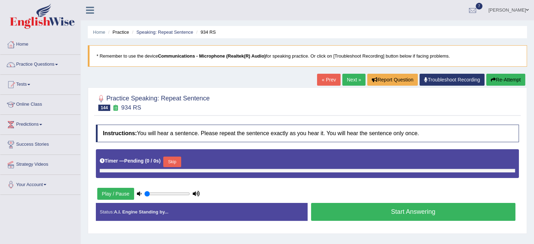
type input "0.35"
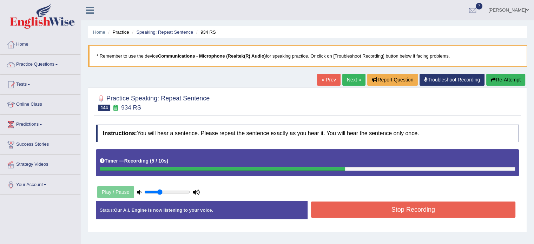
click at [371, 211] on button "Stop Recording" at bounding box center [413, 210] width 205 height 16
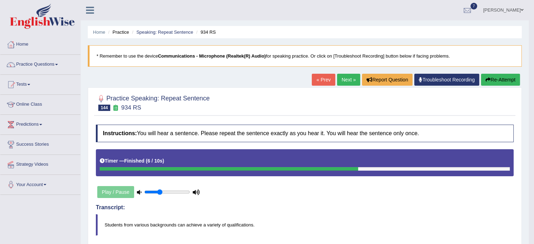
click at [347, 79] on link "Next »" at bounding box center [348, 80] width 23 height 12
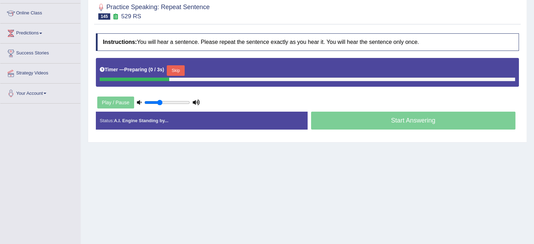
drag, startPoint x: 0, startPoint y: 0, endPoint x: 539, endPoint y: 81, distance: 545.3
click at [534, 81] on html "Toggle navigation Home Practice Questions Speaking Practice Read Aloud Repeat S…" at bounding box center [267, 31] width 534 height 244
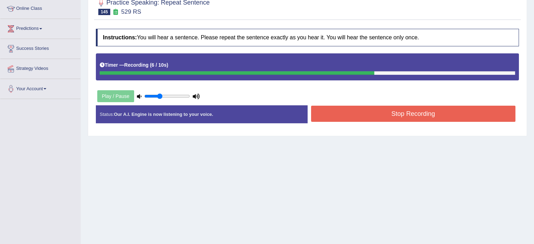
click at [372, 110] on button "Stop Recording" at bounding box center [413, 114] width 205 height 16
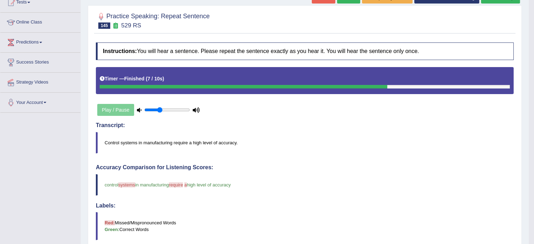
scroll to position [32, 0]
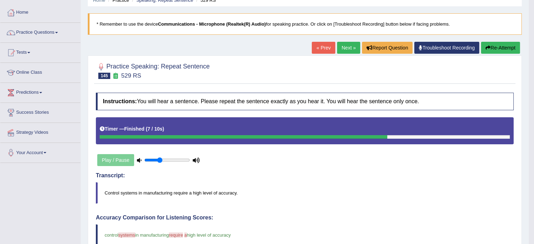
click at [346, 49] on link "Next »" at bounding box center [348, 48] width 23 height 12
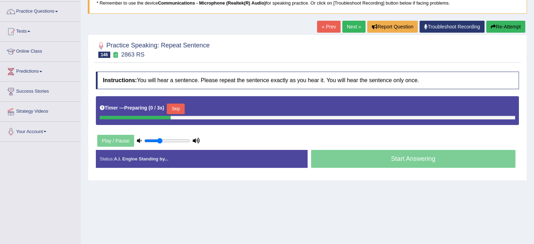
drag, startPoint x: 538, startPoint y: 74, endPoint x: 539, endPoint y: 109, distance: 34.1
click at [534, 109] on html "Toggle navigation Home Practice Questions Speaking Practice Read Aloud Repeat S…" at bounding box center [267, 69] width 534 height 244
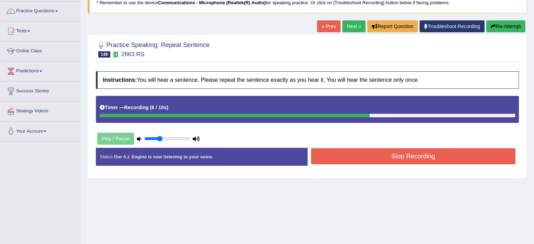
click at [384, 158] on button "Stop Recording" at bounding box center [413, 156] width 205 height 16
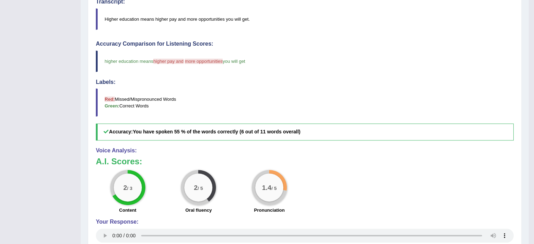
scroll to position [0, 0]
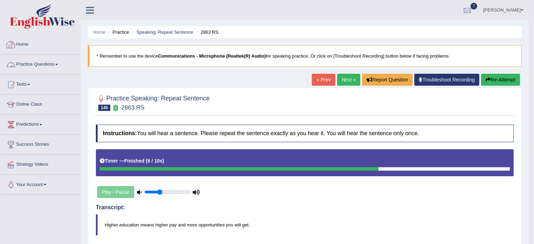
click at [347, 79] on link "Next »" at bounding box center [348, 80] width 23 height 12
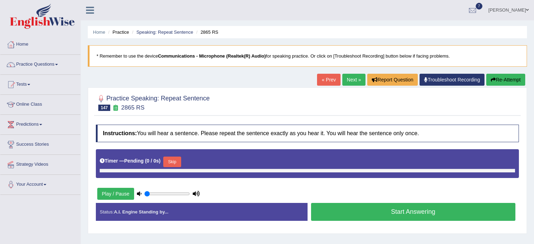
type input "0.35"
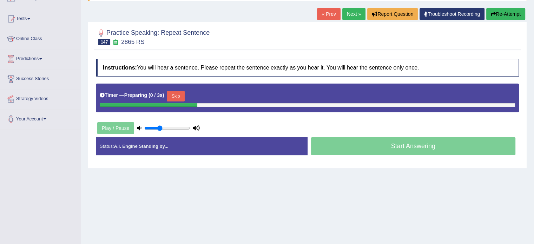
scroll to position [67, 0]
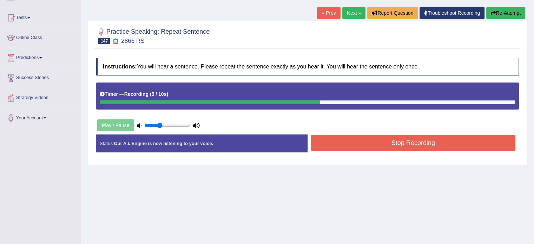
click at [407, 143] on button "Stop Recording" at bounding box center [413, 143] width 205 height 16
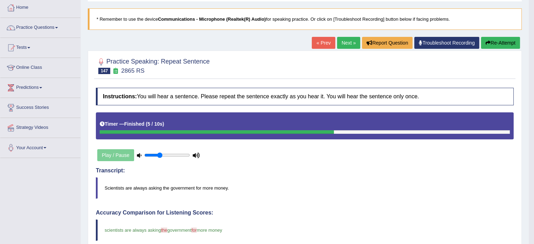
scroll to position [37, 0]
click at [349, 47] on link "Next »" at bounding box center [348, 43] width 23 height 12
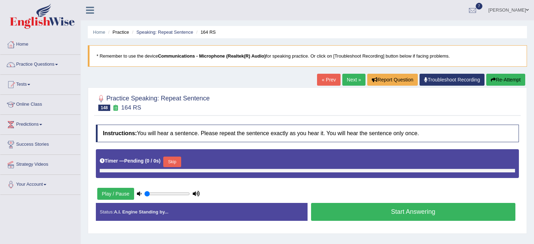
type input "0.35"
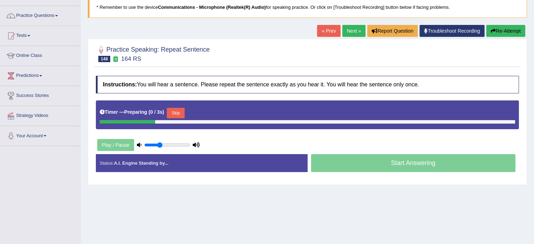
drag, startPoint x: 0, startPoint y: 0, endPoint x: 539, endPoint y: 107, distance: 549.9
click at [534, 107] on html "Toggle navigation Home Practice Questions Speaking Practice Read Aloud Repeat S…" at bounding box center [267, 73] width 534 height 244
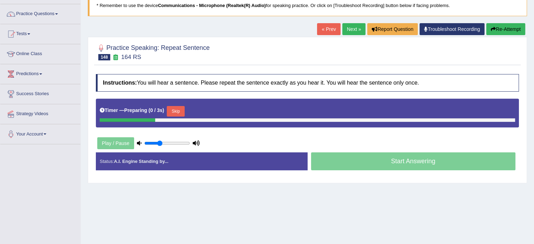
scroll to position [51, 0]
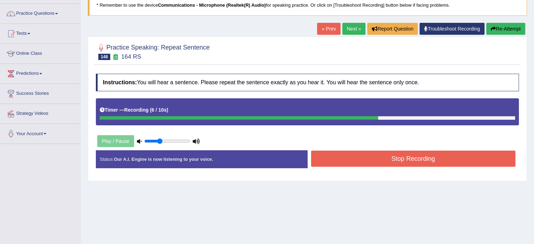
click at [369, 162] on button "Stop Recording" at bounding box center [413, 159] width 205 height 16
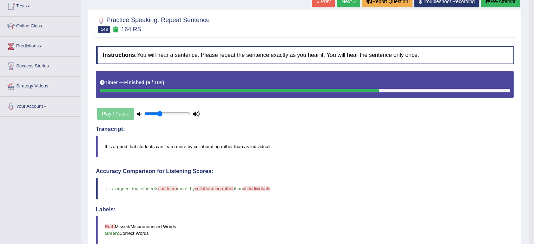
scroll to position [0, 0]
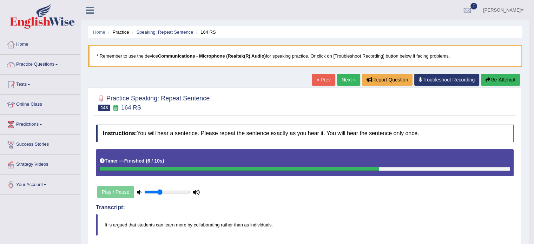
click at [347, 77] on link "Next »" at bounding box center [348, 80] width 23 height 12
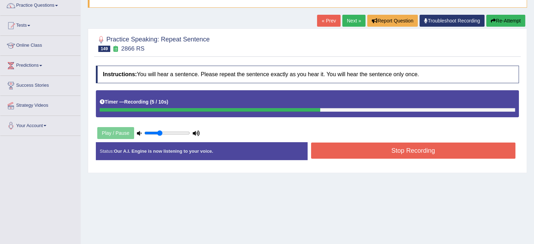
click at [382, 152] on button "Stop Recording" at bounding box center [413, 151] width 205 height 16
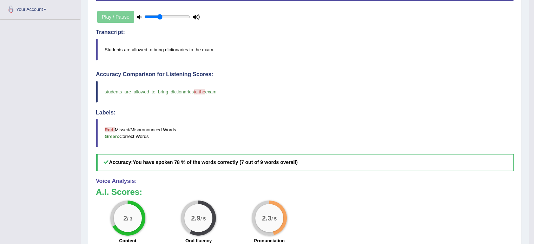
scroll to position [13, 0]
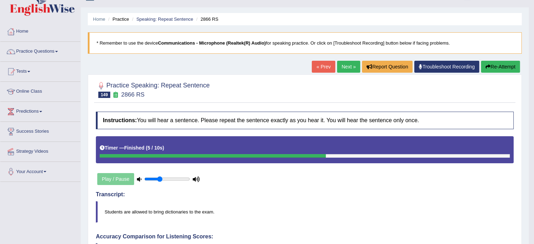
click at [337, 61] on link "Next »" at bounding box center [348, 67] width 23 height 12
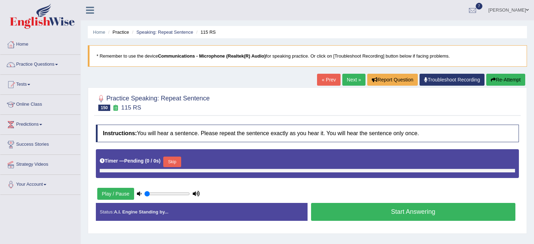
type input "0.35"
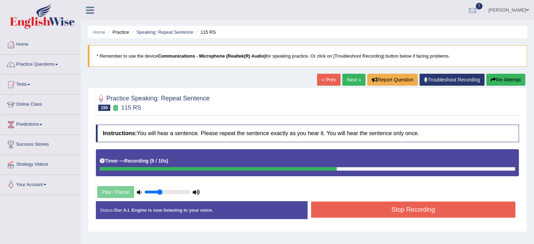
click at [384, 208] on button "Stop Recording" at bounding box center [413, 210] width 205 height 16
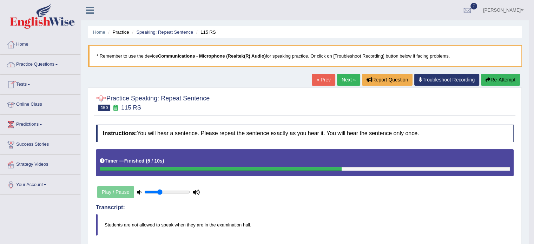
click at [36, 66] on link "Practice Questions" at bounding box center [40, 64] width 80 height 18
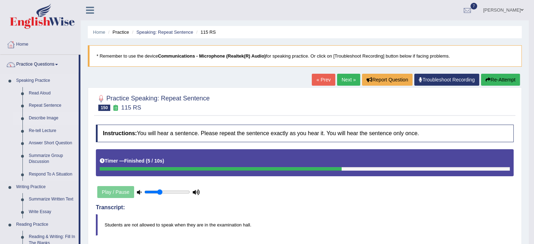
click at [47, 118] on link "Describe Image" at bounding box center [52, 118] width 53 height 13
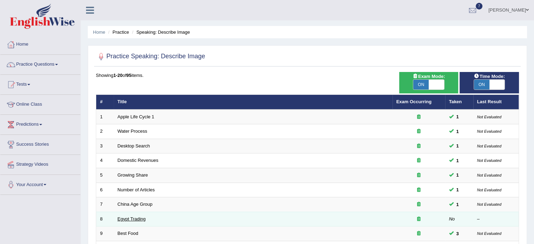
click at [131, 217] on link "Egypt Trading" at bounding box center [132, 218] width 28 height 5
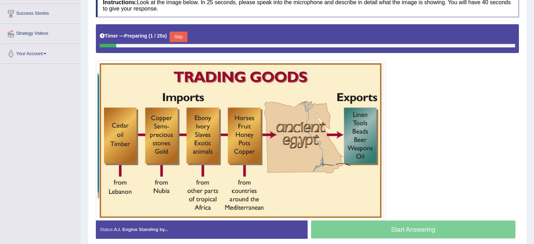
scroll to position [130, 0]
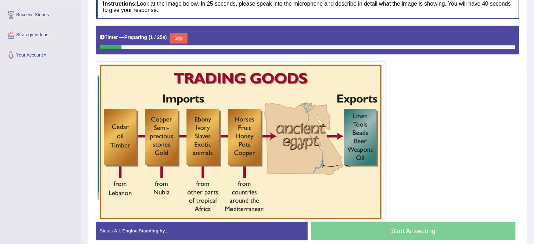
drag, startPoint x: 539, startPoint y: 77, endPoint x: 539, endPoint y: 151, distance: 74.5
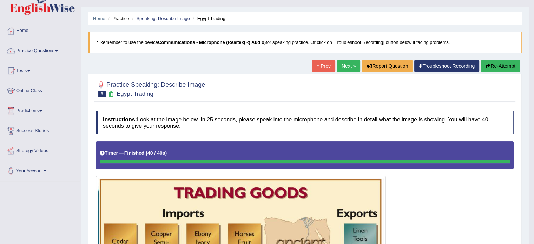
scroll to position [3, 0]
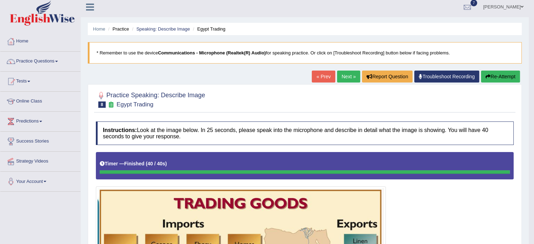
click at [152, 26] on li "Speaking: Describe Image" at bounding box center [160, 29] width 60 height 7
click at [155, 26] on link "Speaking: Describe Image" at bounding box center [162, 28] width 53 height 5
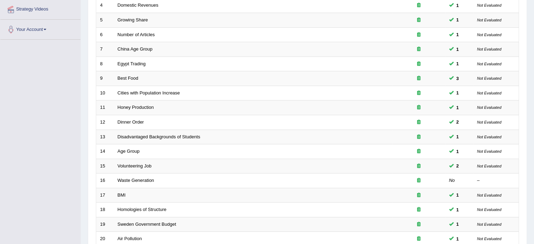
scroll to position [158, 0]
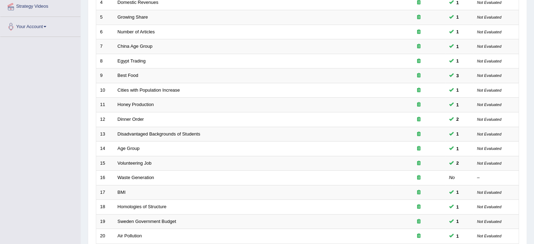
drag, startPoint x: 539, startPoint y: 37, endPoint x: 539, endPoint y: 116, distance: 79.1
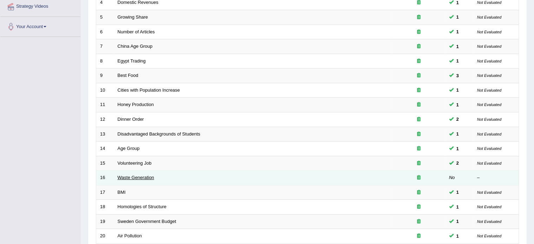
click at [120, 176] on link "Waste Generation" at bounding box center [136, 177] width 37 height 5
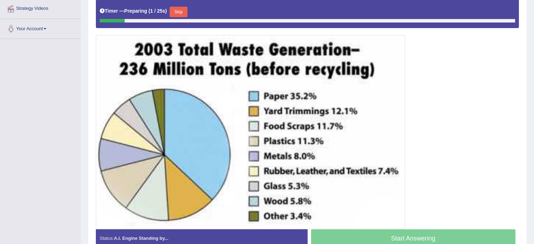
scroll to position [157, 0]
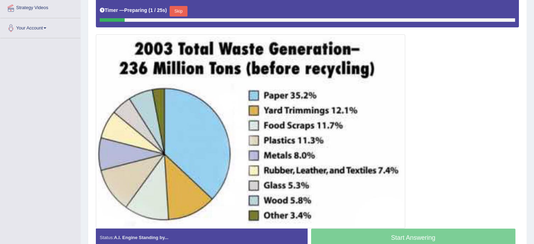
drag, startPoint x: 539, startPoint y: 61, endPoint x: 539, endPoint y: 144, distance: 82.9
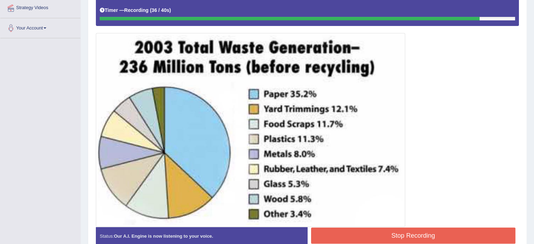
click at [410, 239] on button "Stop Recording" at bounding box center [413, 236] width 205 height 16
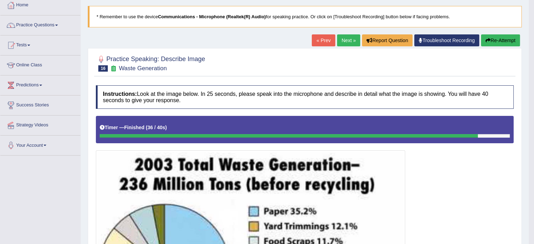
scroll to position [28, 0]
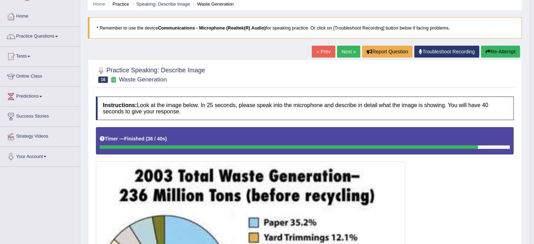
click at [349, 52] on link "Next »" at bounding box center [348, 52] width 23 height 12
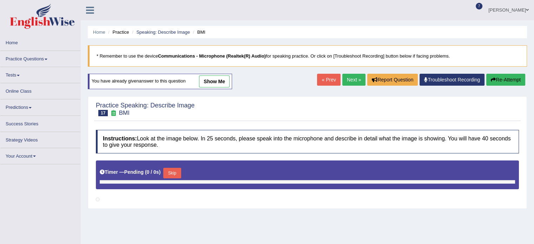
click at [175, 28] on ul "Home Practice Speaking: Describe Image BMI" at bounding box center [308, 32] width 440 height 12
click at [177, 32] on link "Speaking: Describe Image" at bounding box center [162, 32] width 53 height 5
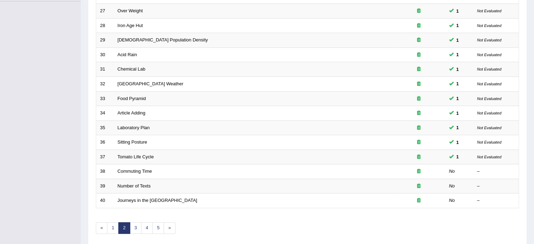
scroll to position [202, 0]
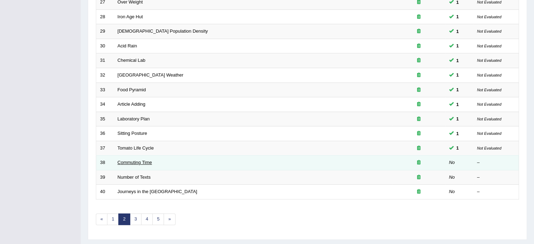
click at [129, 160] on link "Commuting Time" at bounding box center [135, 162] width 34 height 5
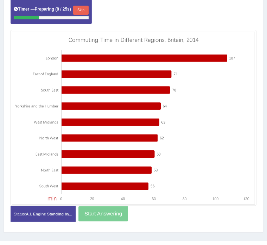
scroll to position [148, 0]
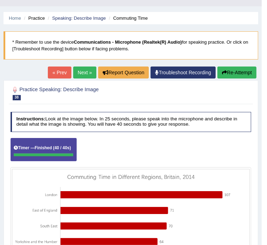
scroll to position [0, 0]
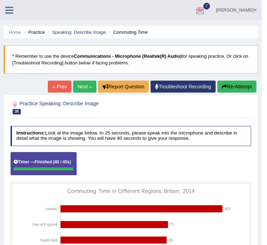
click at [83, 84] on link "Next »" at bounding box center [84, 86] width 23 height 12
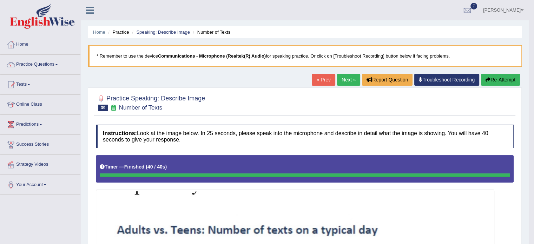
click at [266, 80] on link "Next »" at bounding box center [348, 80] width 23 height 12
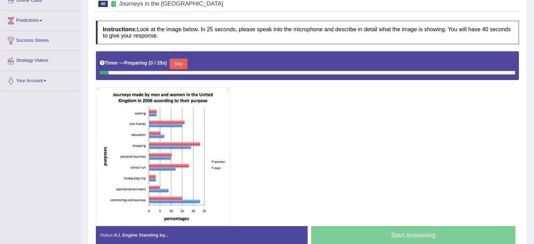
scroll to position [131, 0]
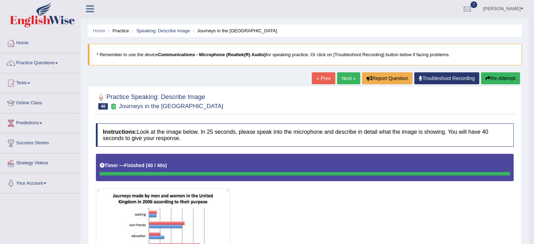
scroll to position [0, 0]
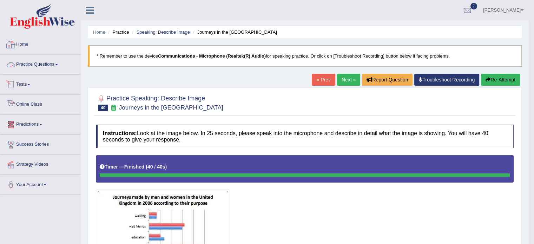
click at [41, 64] on link "Practice Questions" at bounding box center [40, 64] width 80 height 18
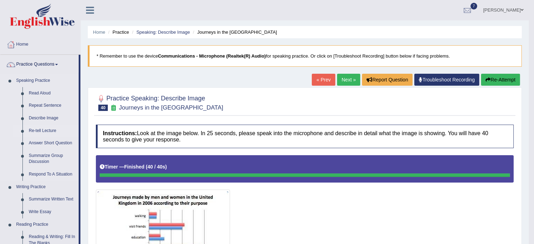
click at [43, 129] on link "Re-tell Lecture" at bounding box center [52, 131] width 53 height 13
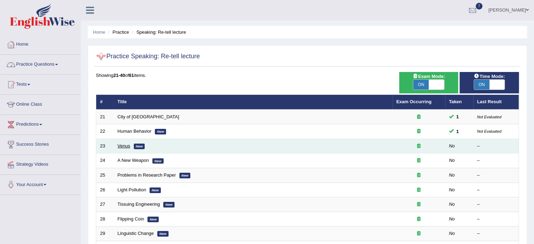
click at [125, 147] on link "Venus" at bounding box center [124, 145] width 13 height 5
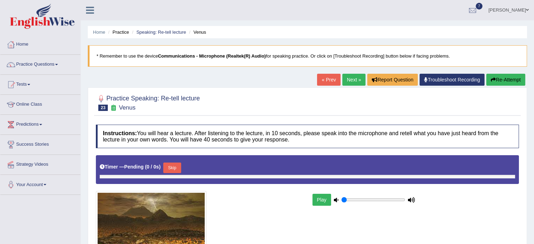
type input "0.35"
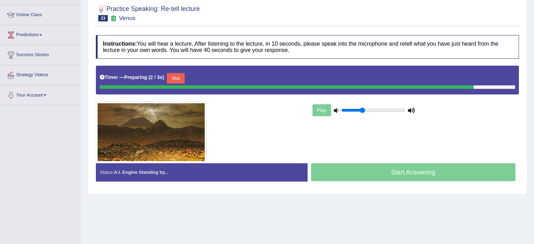
scroll to position [112, 0]
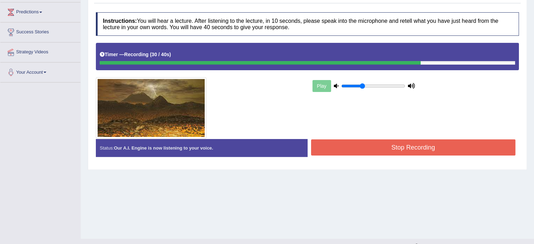
click at [422, 141] on button "Stop Recording" at bounding box center [413, 147] width 205 height 16
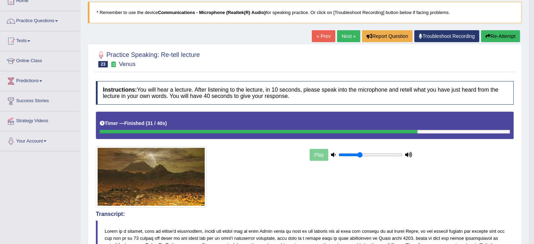
scroll to position [35, 0]
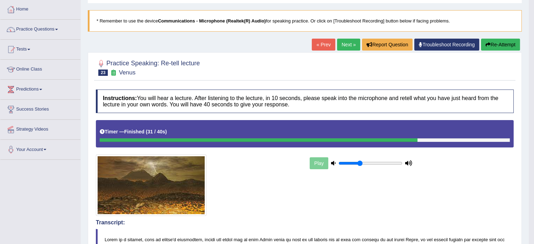
click at [351, 43] on link "Next »" at bounding box center [348, 45] width 23 height 12
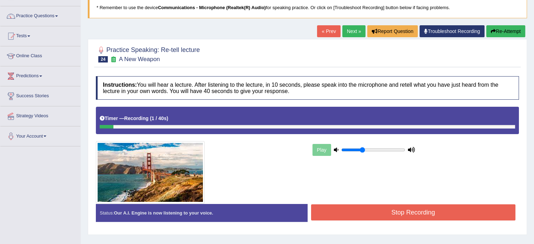
scroll to position [51, 0]
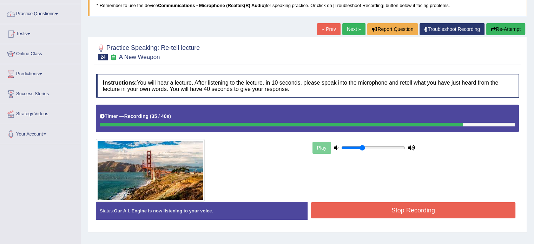
click at [409, 205] on button "Stop Recording" at bounding box center [413, 210] width 205 height 16
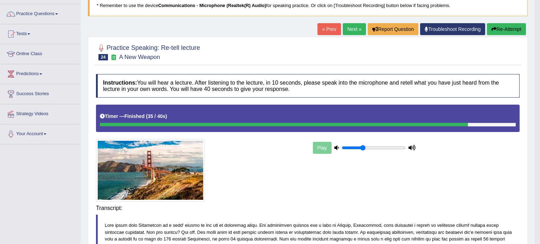
click at [409, 194] on body "Toggle navigation Home Practice Questions Speaking Practice Read Aloud Repeat S…" at bounding box center [270, 71] width 540 height 244
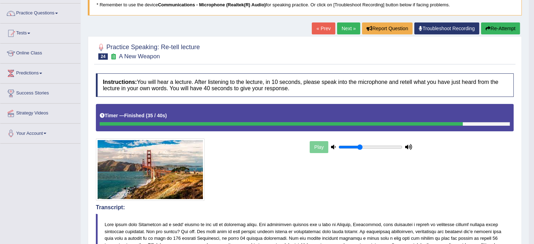
drag, startPoint x: 539, startPoint y: 81, endPoint x: 539, endPoint y: 122, distance: 41.1
click at [534, 122] on html "Toggle navigation Home Practice Questions Speaking Practice Read Aloud Repeat S…" at bounding box center [267, 71] width 534 height 244
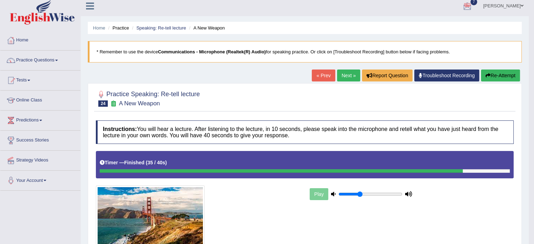
scroll to position [0, 0]
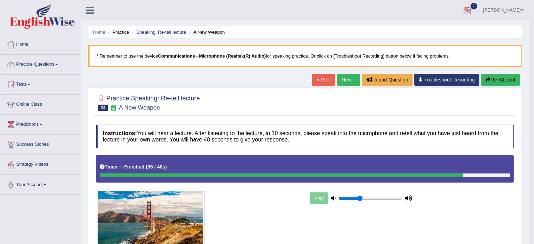
click at [346, 83] on link "Next »" at bounding box center [348, 80] width 23 height 12
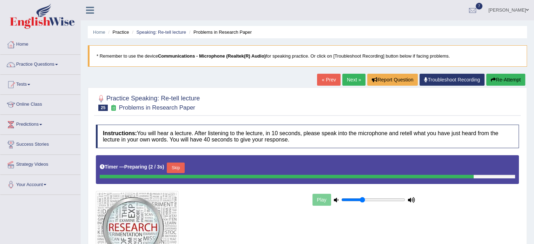
scroll to position [125, 0]
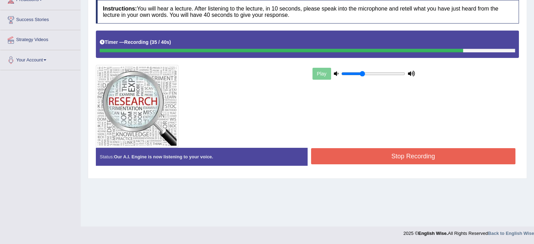
click at [440, 162] on button "Stop Recording" at bounding box center [413, 156] width 205 height 16
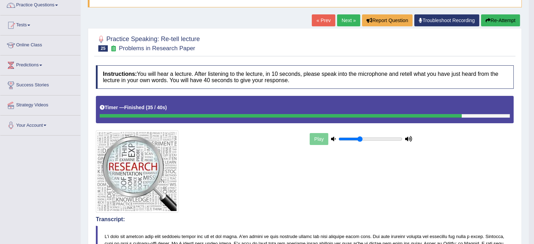
scroll to position [53, 0]
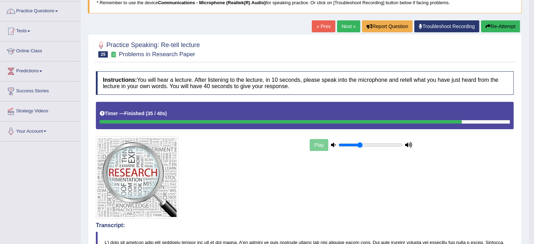
drag, startPoint x: 539, startPoint y: 73, endPoint x: 539, endPoint y: 94, distance: 21.1
click at [534, 94] on html "Toggle navigation Home Practice Questions Speaking Practice Read Aloud Repeat S…" at bounding box center [267, 69] width 534 height 244
click at [346, 21] on link "Next »" at bounding box center [348, 26] width 23 height 12
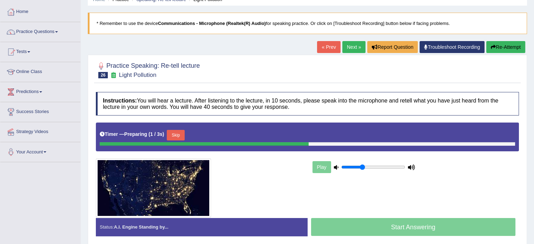
scroll to position [42, 0]
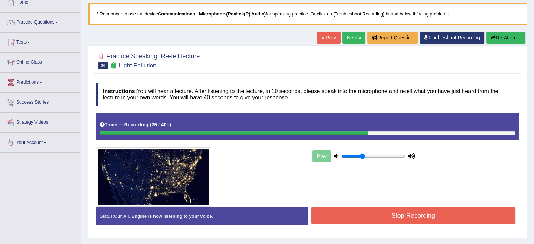
click at [351, 216] on button "Stop Recording" at bounding box center [413, 216] width 205 height 16
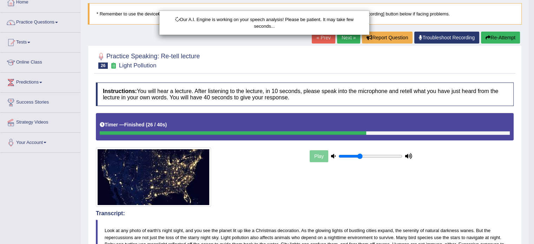
drag, startPoint x: 539, startPoint y: 61, endPoint x: 539, endPoint y: 92, distance: 30.2
click at [534, 92] on html "Toggle navigation Home Practice Questions Speaking Practice Read Aloud Repeat S…" at bounding box center [267, 80] width 534 height 244
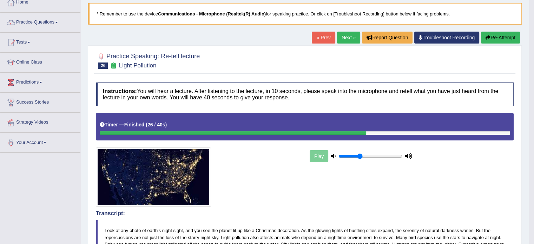
drag, startPoint x: 539, startPoint y: 92, endPoint x: 539, endPoint y: 175, distance: 83.3
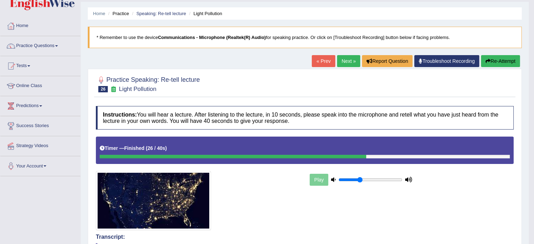
scroll to position [0, 0]
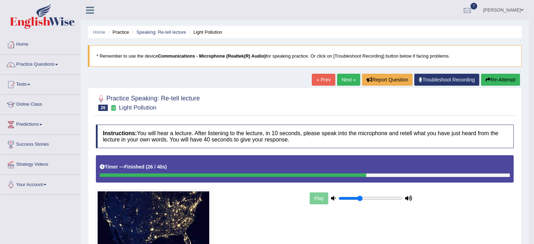
click at [342, 82] on link "Next »" at bounding box center [348, 80] width 23 height 12
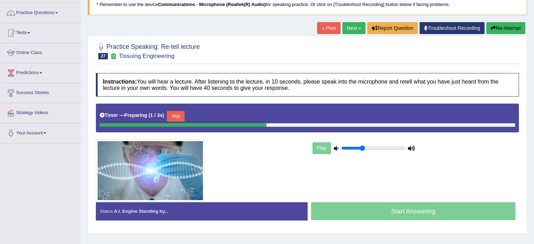
drag, startPoint x: 539, startPoint y: 102, endPoint x: 539, endPoint y: 147, distance: 44.3
click at [534, 147] on html "Toggle navigation Home Practice Questions Speaking Practice Read Aloud Repeat S…" at bounding box center [267, 70] width 534 height 244
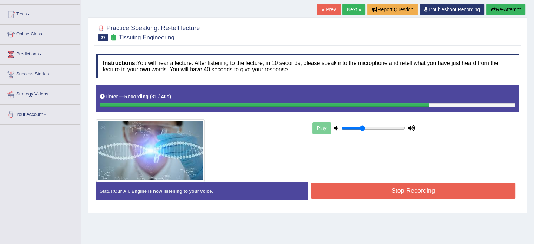
click at [410, 192] on button "Stop Recording" at bounding box center [413, 191] width 205 height 16
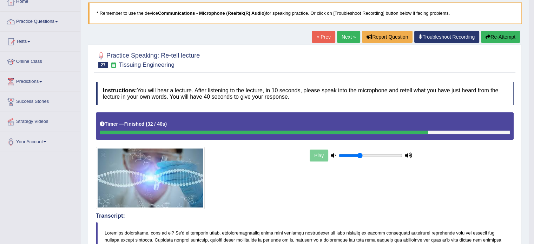
scroll to position [41, 0]
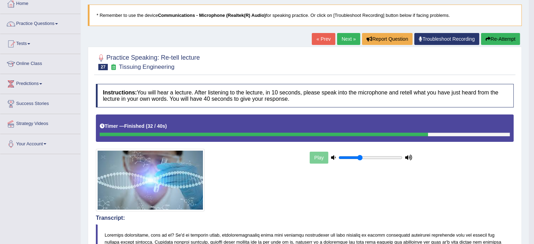
click at [534, 80] on html "Toggle navigation Home Practice Questions Speaking Practice Read Aloud Repeat S…" at bounding box center [267, 81] width 534 height 244
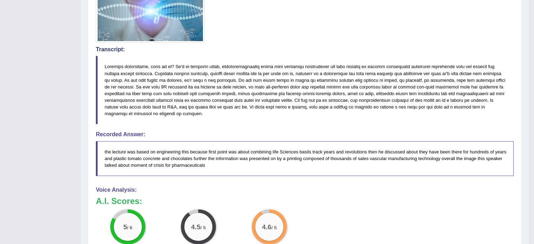
scroll to position [0, 0]
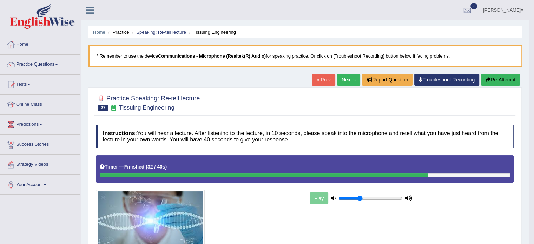
click at [339, 81] on link "Next »" at bounding box center [348, 80] width 23 height 12
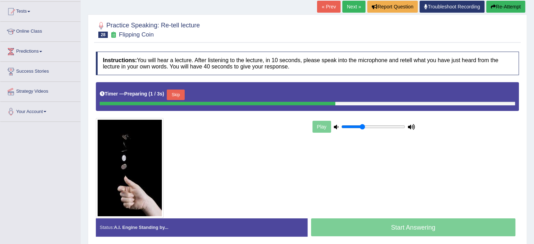
drag, startPoint x: 0, startPoint y: 0, endPoint x: 539, endPoint y: 148, distance: 559.3
click at [534, 148] on html "Toggle navigation Home Practice Questions Speaking Practice Read Aloud Repeat S…" at bounding box center [267, 49] width 534 height 244
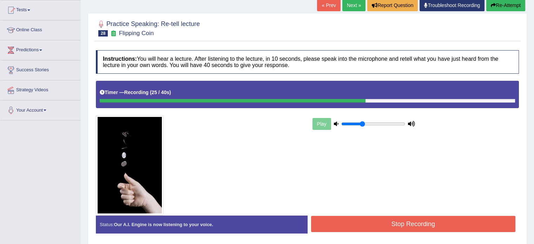
click at [411, 227] on button "Stop Recording" at bounding box center [413, 224] width 205 height 16
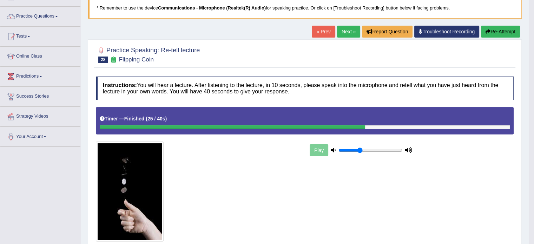
drag, startPoint x: 539, startPoint y: 64, endPoint x: 538, endPoint y: 94, distance: 29.5
click at [534, 94] on html "Toggle navigation Home Practice Questions Speaking Practice Read Aloud Repeat S…" at bounding box center [267, 74] width 534 height 244
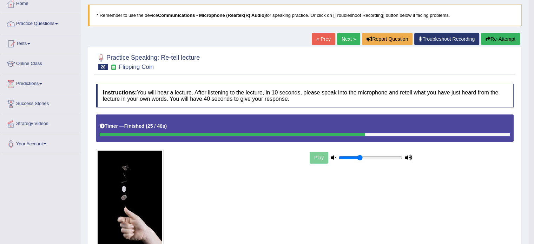
click at [345, 36] on link "Next »" at bounding box center [348, 39] width 23 height 12
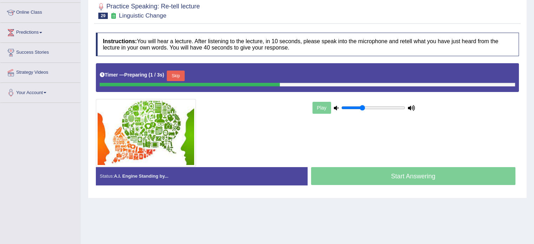
scroll to position [95, 0]
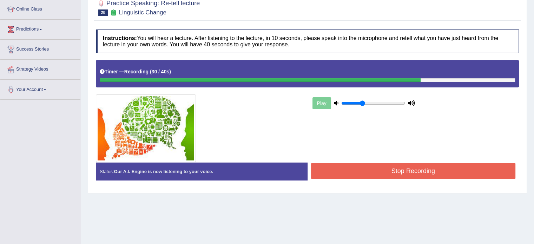
click at [433, 170] on button "Stop Recording" at bounding box center [413, 171] width 205 height 16
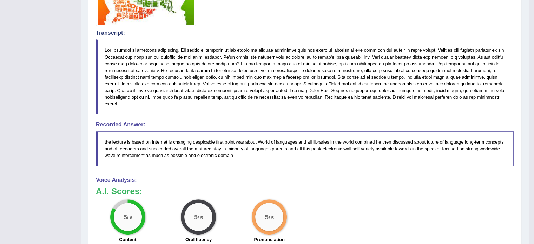
scroll to position [237, 0]
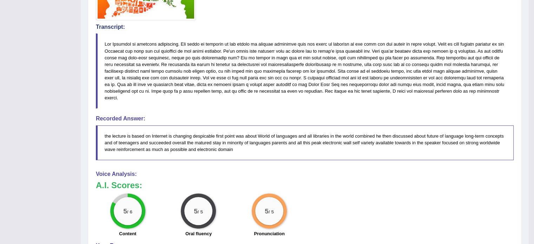
drag, startPoint x: 539, startPoint y: 80, endPoint x: 539, endPoint y: 193, distance: 112.8
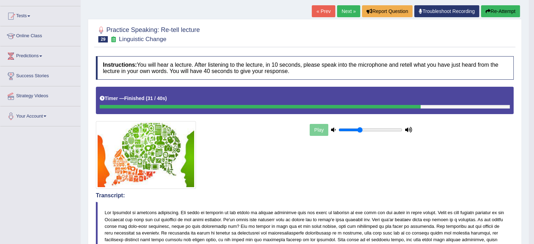
scroll to position [54, 0]
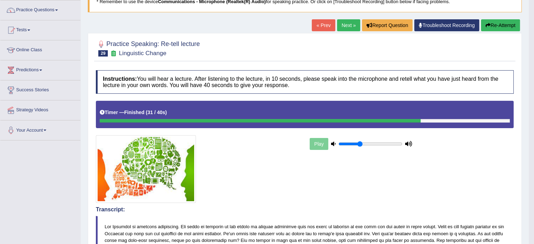
click at [342, 29] on link "Next »" at bounding box center [348, 25] width 23 height 12
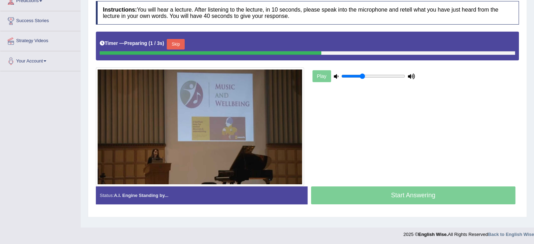
scroll to position [125, 0]
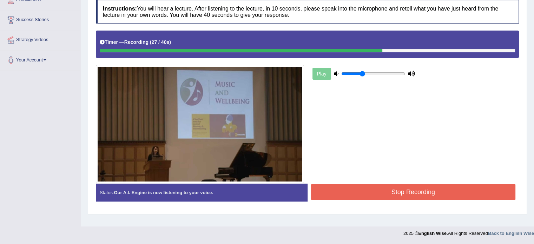
click at [420, 192] on button "Stop Recording" at bounding box center [413, 192] width 205 height 16
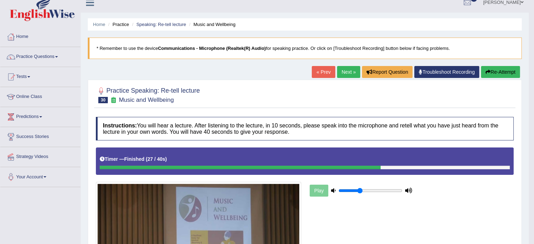
scroll to position [0, 0]
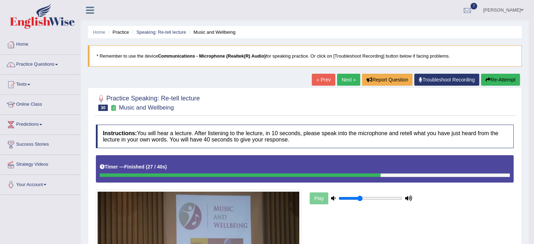
click at [42, 63] on link "Practice Questions" at bounding box center [40, 64] width 80 height 18
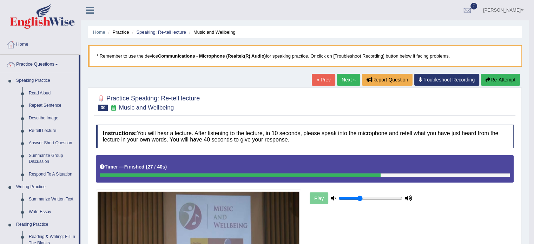
click at [350, 83] on link "Next »" at bounding box center [348, 80] width 23 height 12
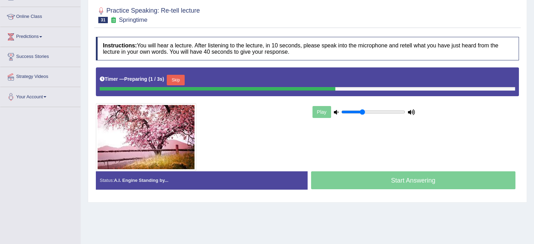
scroll to position [90, 0]
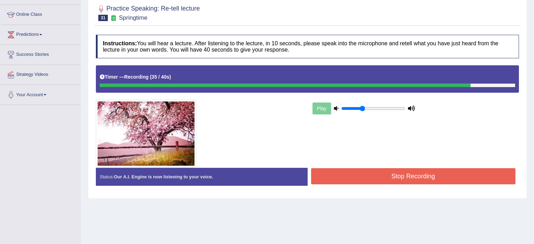
click at [396, 176] on button "Stop Recording" at bounding box center [413, 176] width 205 height 16
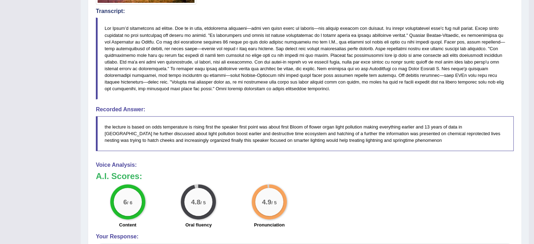
scroll to position [257, 0]
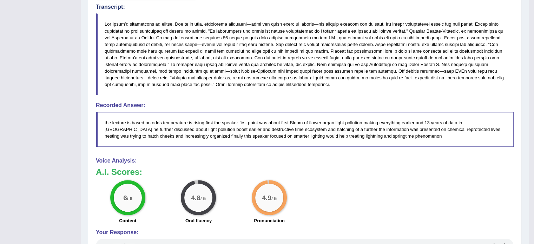
drag, startPoint x: 539, startPoint y: 72, endPoint x: 539, endPoint y: 194, distance: 121.6
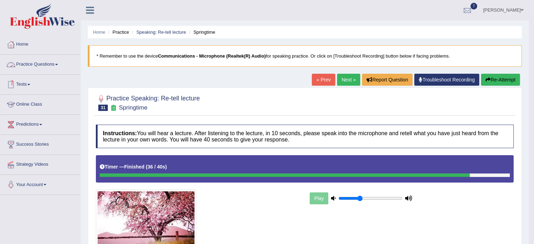
click at [37, 72] on li "Practice Questions Speaking Practice Read Aloud Repeat Sentence Describe Image …" at bounding box center [40, 65] width 80 height 20
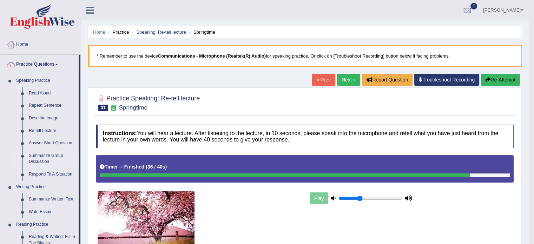
click at [45, 161] on link "Summarize Group Discussion" at bounding box center [52, 159] width 53 height 19
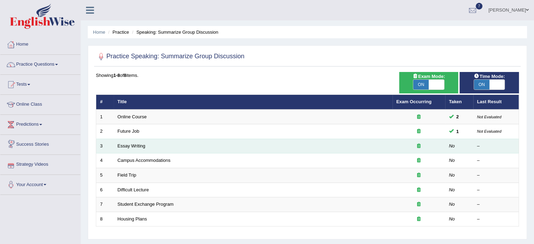
click at [135, 148] on td "Essay Writing" at bounding box center [253, 146] width 279 height 15
click at [135, 145] on link "Essay Writing" at bounding box center [132, 145] width 28 height 5
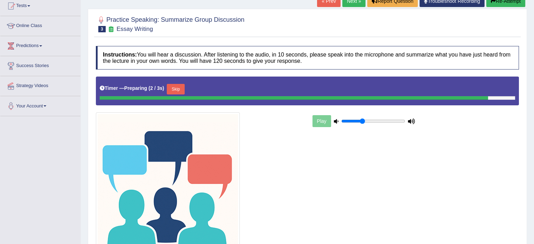
scroll to position [125, 0]
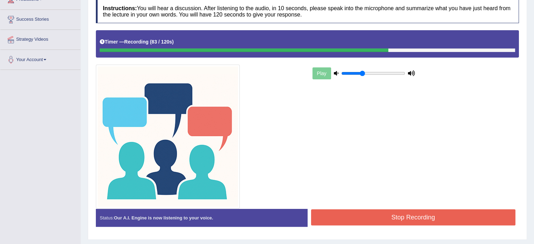
click at [499, 216] on button "Stop Recording" at bounding box center [413, 217] width 205 height 16
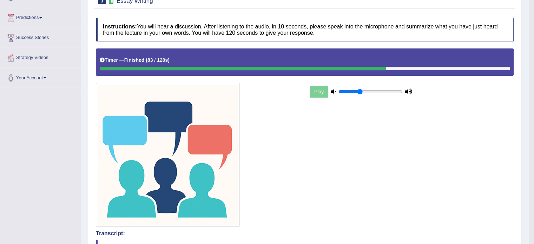
scroll to position [0, 0]
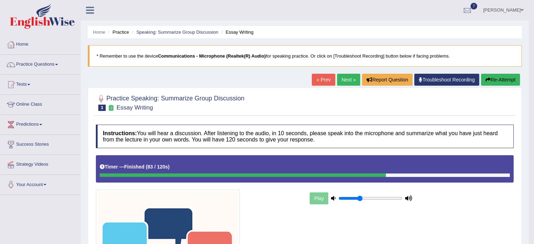
drag, startPoint x: 538, startPoint y: 68, endPoint x: 539, endPoint y: 261, distance: 192.9
click at [534, 244] on html "Toggle navigation Home Practice Questions Speaking Practice Read Aloud Repeat S…" at bounding box center [267, 122] width 534 height 244
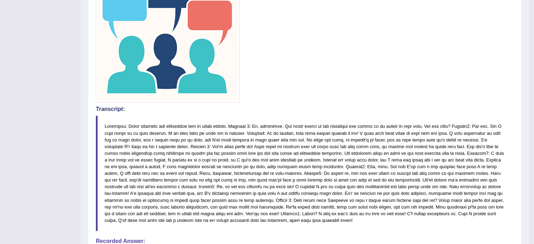
scroll to position [5, 0]
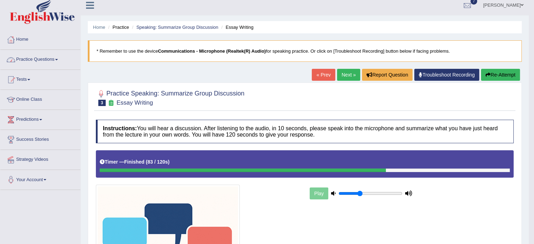
click at [21, 57] on link "Practice Questions" at bounding box center [40, 59] width 80 height 18
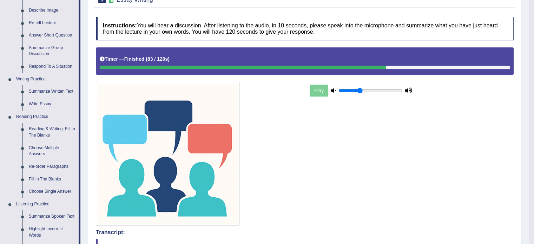
scroll to position [118, 0]
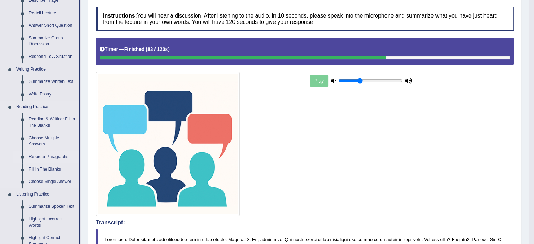
click at [38, 159] on link "Re-order Paragraphs" at bounding box center [52, 157] width 53 height 13
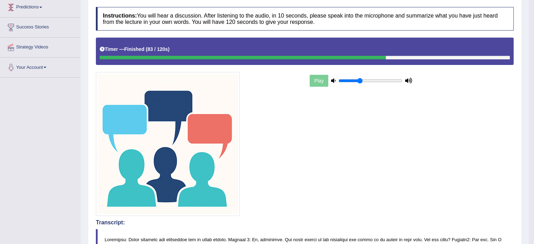
scroll to position [149, 0]
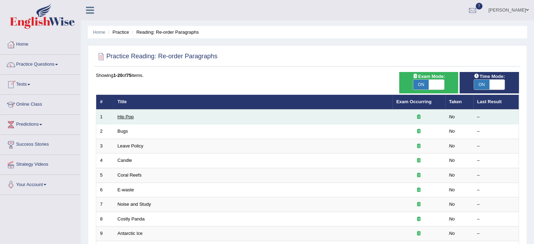
click at [130, 115] on link "Hip Pop" at bounding box center [126, 116] width 16 height 5
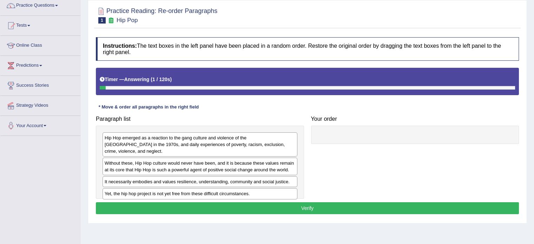
scroll to position [60, 0]
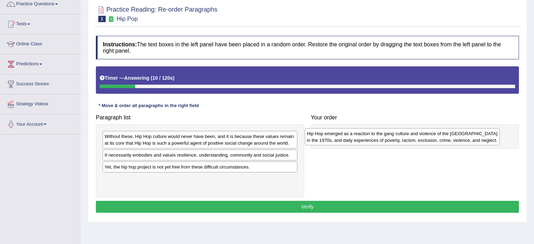
drag, startPoint x: 199, startPoint y: 136, endPoint x: 401, endPoint y: 132, distance: 202.1
click at [401, 132] on div "Hip Hop emerged as a reaction to the gang culture and violence of the South Bro…" at bounding box center [402, 137] width 195 height 18
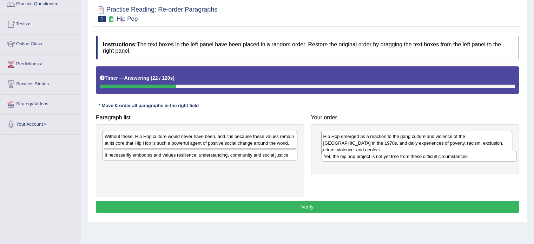
drag, startPoint x: 181, startPoint y: 166, endPoint x: 400, endPoint y: 156, distance: 218.8
click at [400, 156] on div "Yet, the hip hop project is not yet free from these difficult circumstances." at bounding box center [419, 156] width 195 height 11
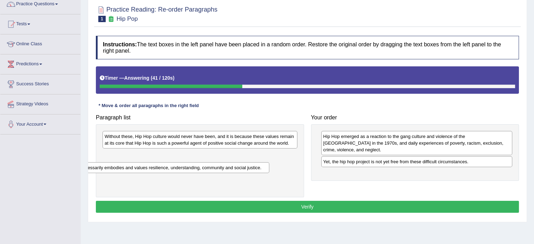
drag, startPoint x: 197, startPoint y: 156, endPoint x: 169, endPoint y: 170, distance: 31.1
click at [169, 170] on div "It necessarily embodies and values resilience, understanding, community and soc…" at bounding box center [171, 167] width 195 height 11
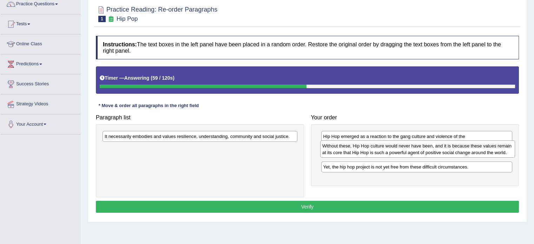
drag, startPoint x: 182, startPoint y: 144, endPoint x: 400, endPoint y: 152, distance: 218.0
click at [400, 152] on div "Without these, Hip Hop culture would never have been, and it is because these v…" at bounding box center [417, 150] width 195 height 18
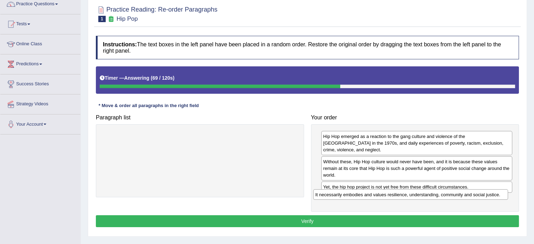
drag, startPoint x: 221, startPoint y: 136, endPoint x: 432, endPoint y: 194, distance: 218.6
click at [432, 194] on div "It necessarily embodies and values resilience, understanding, community and soc…" at bounding box center [410, 194] width 195 height 11
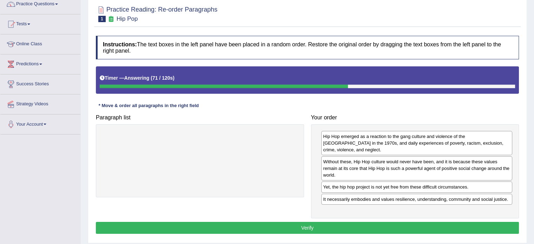
click at [335, 222] on button "Verify" at bounding box center [307, 228] width 423 height 12
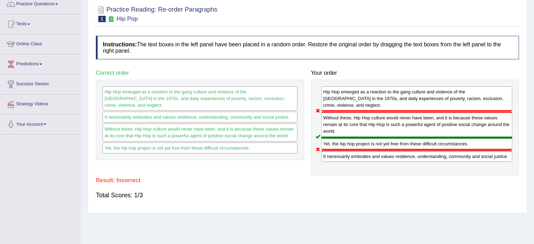
scroll to position [0, 0]
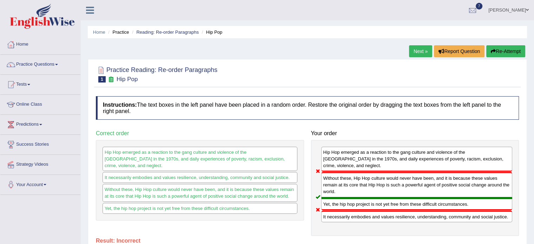
click at [420, 53] on link "Next »" at bounding box center [420, 51] width 23 height 12
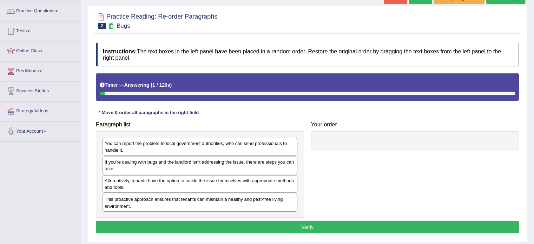
scroll to position [59, 0]
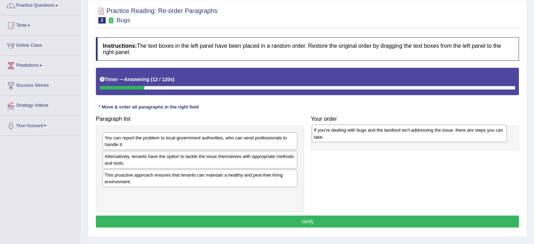
drag, startPoint x: 132, startPoint y: 163, endPoint x: 342, endPoint y: 137, distance: 211.0
click at [342, 137] on div "If you're dealing with bugs and the landlord isn't addressing the issue, there …" at bounding box center [409, 134] width 195 height 18
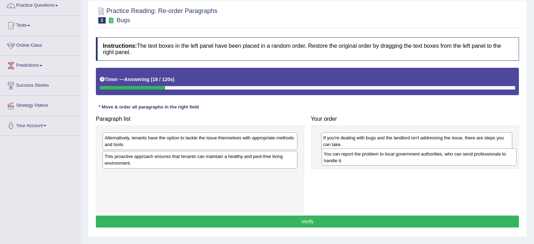
drag, startPoint x: 119, startPoint y: 144, endPoint x: 339, endPoint y: 161, distance: 219.8
click at [339, 161] on div "You can report the problem to local government authorities, who can send profes…" at bounding box center [419, 158] width 195 height 18
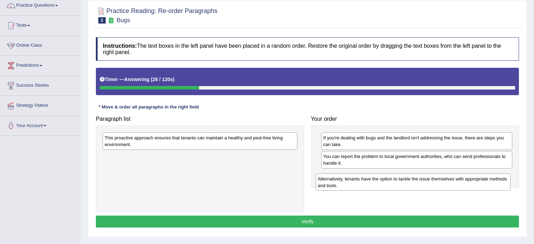
drag, startPoint x: 161, startPoint y: 138, endPoint x: 376, endPoint y: 176, distance: 218.3
click at [376, 176] on div "Alternatively, tenants have the option to tackle the issue themselves with appr…" at bounding box center [413, 183] width 195 height 18
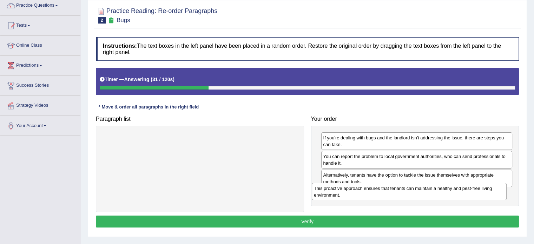
drag, startPoint x: 230, startPoint y: 142, endPoint x: 440, endPoint y: 192, distance: 215.3
click at [440, 192] on div "This proactive approach ensures that tenants can maintain a healthy and pest-fr…" at bounding box center [409, 192] width 195 height 18
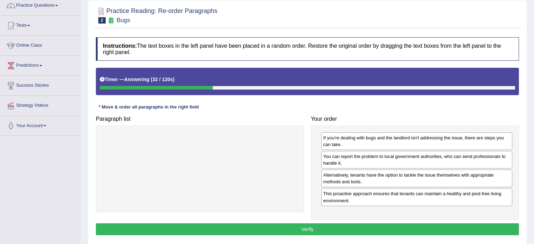
click at [339, 227] on button "Verify" at bounding box center [307, 229] width 423 height 12
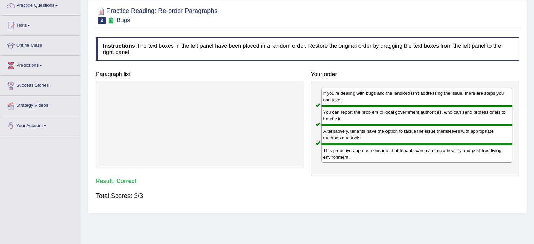
scroll to position [0, 0]
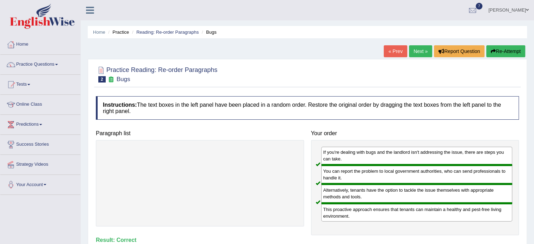
click at [419, 54] on link "Next »" at bounding box center [420, 51] width 23 height 12
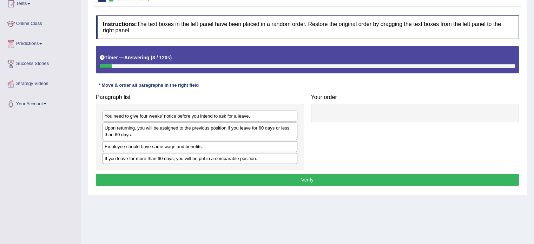
scroll to position [83, 0]
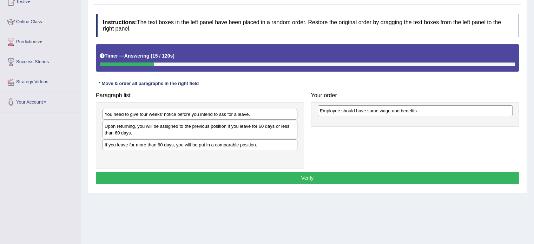
drag, startPoint x: 164, startPoint y: 146, endPoint x: 377, endPoint y: 112, distance: 215.9
click at [377, 112] on div "Employee should have same wage and benefits." at bounding box center [415, 110] width 195 height 11
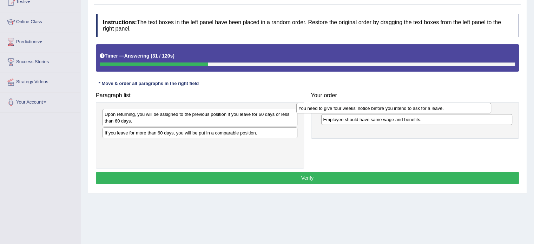
drag, startPoint x: 150, startPoint y: 114, endPoint x: 344, endPoint y: 108, distance: 194.0
click at [344, 108] on div "You need to give four weeks' notice before you intend to ask for a leave." at bounding box center [394, 108] width 195 height 11
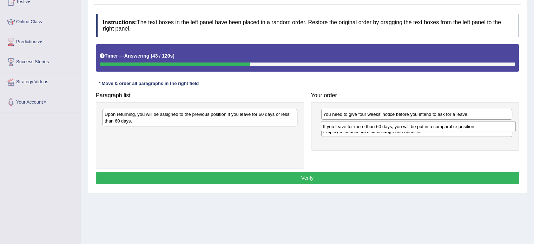
drag, startPoint x: 178, startPoint y: 134, endPoint x: 398, endPoint y: 126, distance: 219.7
click at [398, 126] on div "If you leave for more than 60 days, you will be put in a comparable position." at bounding box center [418, 126] width 195 height 11
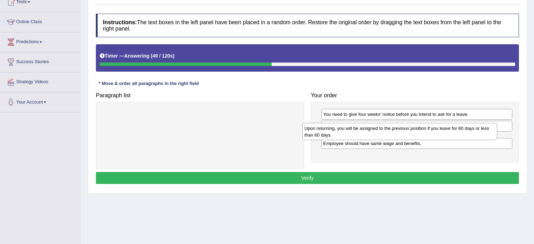
drag, startPoint x: 268, startPoint y: 118, endPoint x: 468, endPoint y: 132, distance: 200.4
click at [468, 132] on div "Upon returning, you will be assigned to the previous position if you leave for …" at bounding box center [400, 132] width 195 height 18
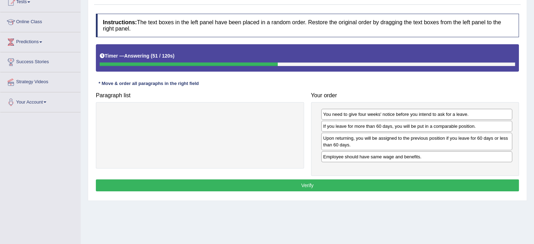
click at [360, 185] on button "Verify" at bounding box center [307, 186] width 423 height 12
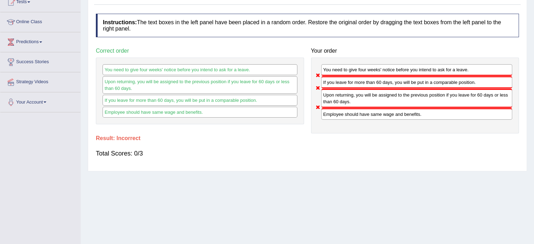
scroll to position [0, 0]
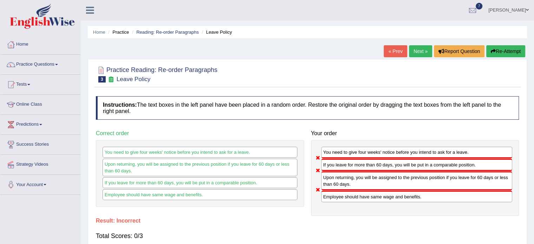
click at [505, 49] on button "Re-Attempt" at bounding box center [506, 51] width 39 height 12
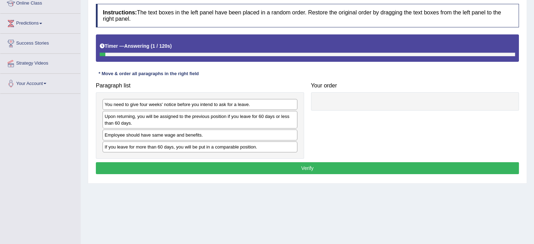
scroll to position [102, 0]
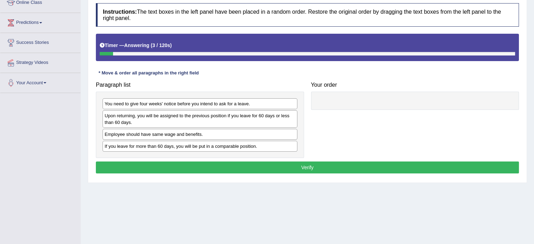
click at [150, 133] on div "Employee should have same wage and benefits." at bounding box center [200, 134] width 195 height 11
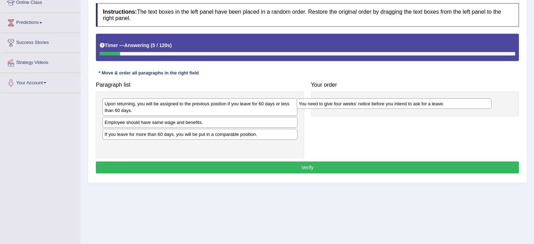
drag, startPoint x: 129, startPoint y: 106, endPoint x: 324, endPoint y: 107, distance: 194.3
click at [324, 107] on div "You need to give four weeks' notice before you intend to ask for a leave." at bounding box center [394, 103] width 195 height 11
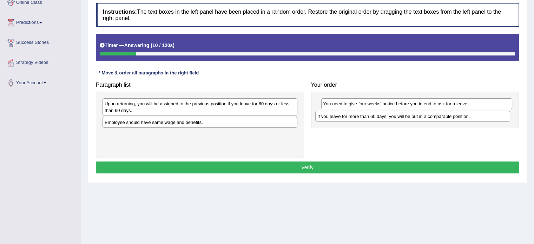
drag, startPoint x: 158, startPoint y: 133, endPoint x: 370, endPoint y: 116, distance: 213.3
click at [370, 116] on div "If you leave for more than 60 days, you will be put in a comparable position." at bounding box center [413, 116] width 195 height 11
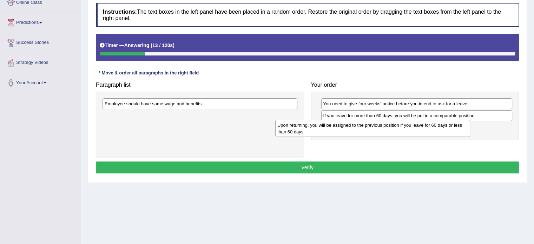
drag, startPoint x: 205, startPoint y: 105, endPoint x: 394, endPoint y: 125, distance: 189.4
click at [394, 125] on div "Upon returning, you will be assigned to the previous position if you leave for …" at bounding box center [372, 129] width 195 height 18
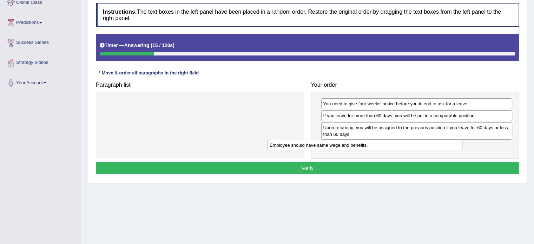
drag, startPoint x: 256, startPoint y: 101, endPoint x: 427, endPoint y: 141, distance: 174.9
click at [427, 141] on div "Employee should have same wage and benefits." at bounding box center [365, 145] width 195 height 11
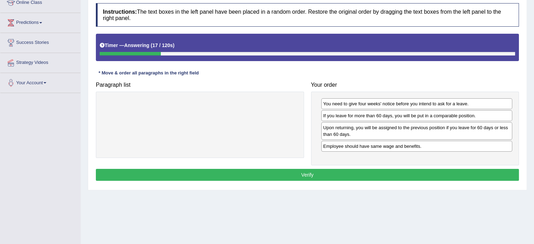
click at [485, 177] on button "Verify" at bounding box center [307, 175] width 423 height 12
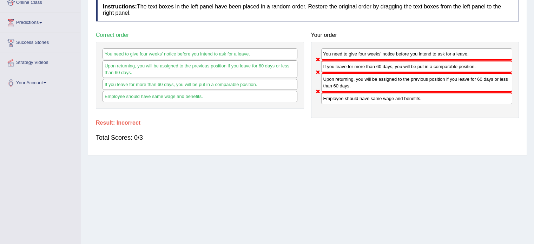
scroll to position [0, 0]
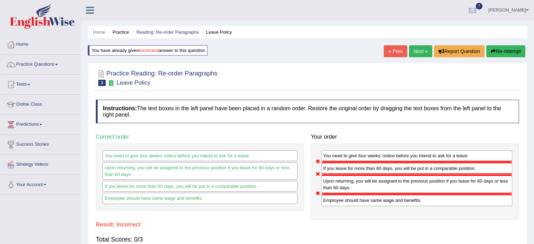
click at [422, 50] on link "Next »" at bounding box center [420, 51] width 23 height 12
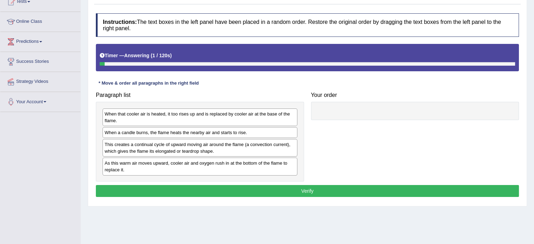
scroll to position [85, 0]
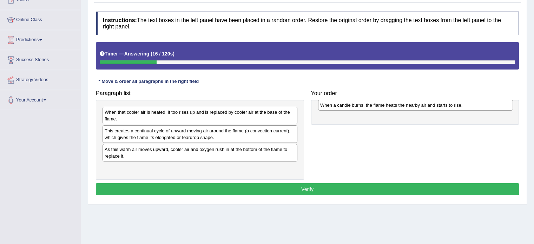
drag, startPoint x: 240, startPoint y: 130, endPoint x: 456, endPoint y: 105, distance: 217.2
click at [456, 105] on div "When a candle burns, the flame heats the nearby air and starts to rise." at bounding box center [415, 105] width 195 height 11
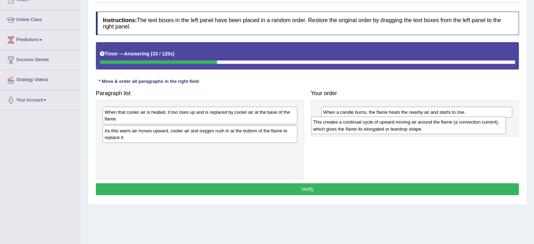
drag, startPoint x: 166, startPoint y: 132, endPoint x: 375, endPoint y: 124, distance: 209.2
click at [375, 124] on div "This creates a continual cycle of upward moving air around the flame (a convect…" at bounding box center [408, 126] width 195 height 18
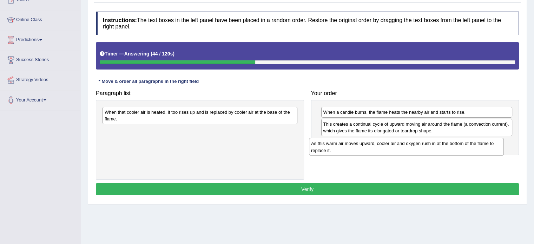
drag, startPoint x: 164, startPoint y: 134, endPoint x: 371, endPoint y: 146, distance: 207.3
click at [371, 146] on div "As this warm air moves upward, cooler air and oxygen rush in at the bottom of t…" at bounding box center [406, 147] width 195 height 18
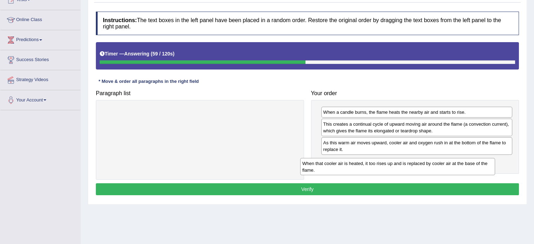
drag, startPoint x: 215, startPoint y: 116, endPoint x: 416, endPoint y: 165, distance: 206.5
click at [416, 165] on div "When that cooler air is heated, it too rises up and is replaced by cooler air a…" at bounding box center [397, 167] width 195 height 18
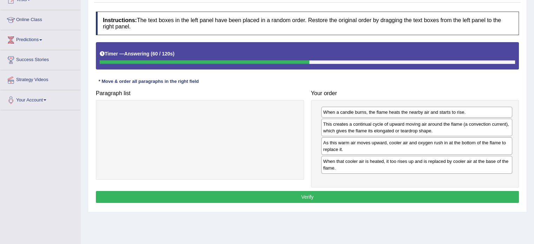
click at [384, 195] on button "Verify" at bounding box center [307, 197] width 423 height 12
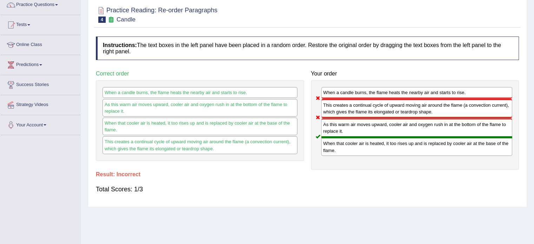
scroll to position [0, 0]
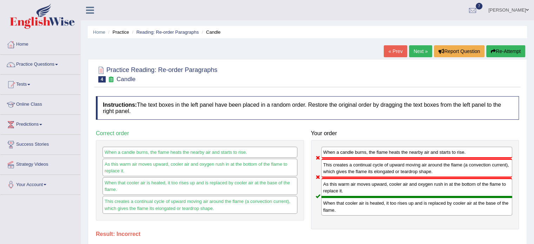
click at [411, 50] on link "Next »" at bounding box center [420, 51] width 23 height 12
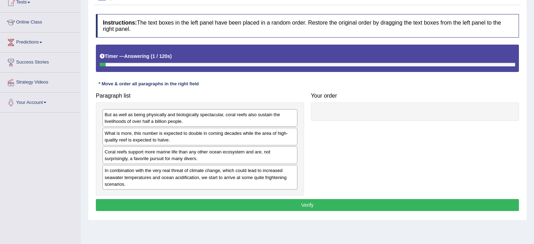
scroll to position [90, 0]
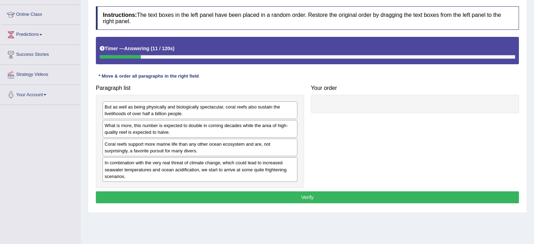
click at [192, 151] on div "Coral reefs support more marine life than any other ocean ecosystem and are, no…" at bounding box center [200, 148] width 195 height 18
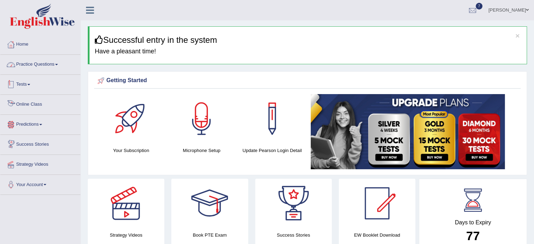
click at [26, 63] on link "Practice Questions" at bounding box center [40, 64] width 80 height 18
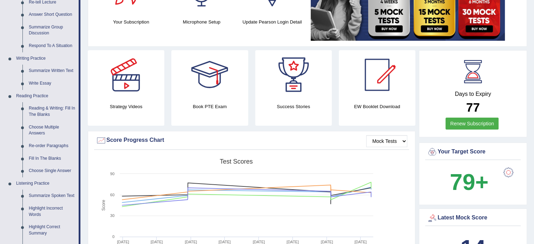
scroll to position [170, 0]
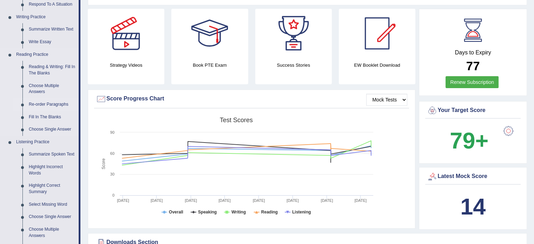
click at [34, 102] on link "Re-order Paragraphs" at bounding box center [52, 104] width 53 height 13
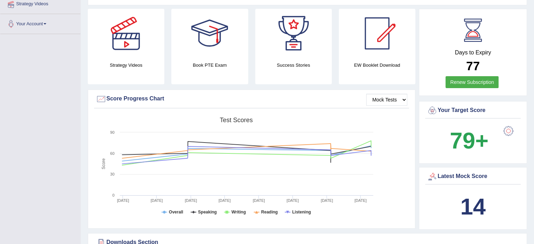
scroll to position [170, 0]
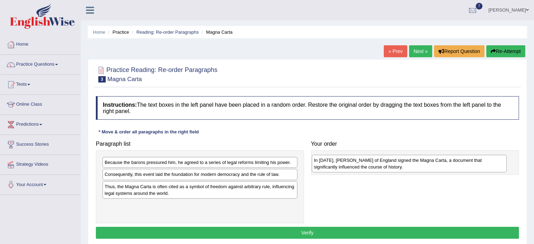
drag, startPoint x: 153, startPoint y: 176, endPoint x: 362, endPoint y: 161, distance: 209.5
click at [362, 161] on div "In [DATE], [PERSON_NAME] of England signed the Magna Carta, a document that sig…" at bounding box center [409, 164] width 195 height 18
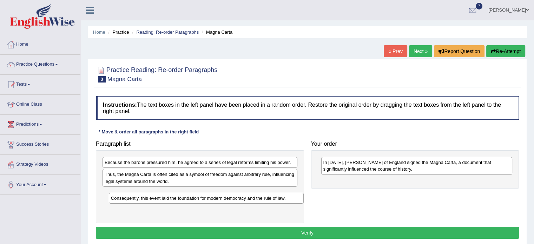
drag, startPoint x: 191, startPoint y: 174, endPoint x: 195, endPoint y: 196, distance: 22.8
click at [195, 196] on div "Consequently, this event laid the foundation for modern democracy and the rule …" at bounding box center [206, 198] width 195 height 11
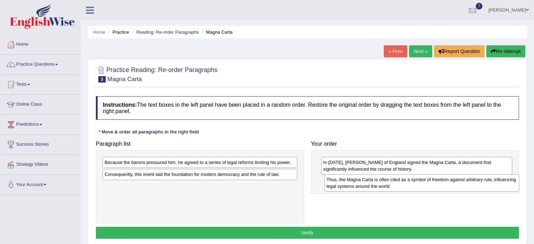
drag, startPoint x: 173, startPoint y: 180, endPoint x: 394, endPoint y: 186, distance: 220.7
click at [394, 186] on div "Thus, the Magna Carta is often cited as a symbol of freedom against arbitrary r…" at bounding box center [422, 183] width 195 height 18
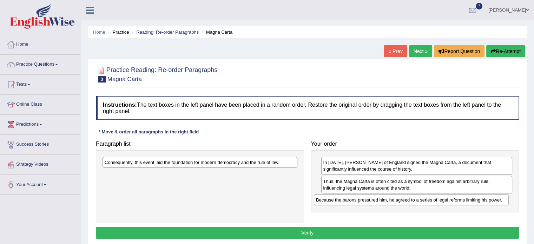
drag, startPoint x: 205, startPoint y: 163, endPoint x: 417, endPoint y: 201, distance: 214.8
click at [417, 201] on div "Because the barons pressured him, he agreed to a series of legal reforms limiti…" at bounding box center [411, 200] width 195 height 11
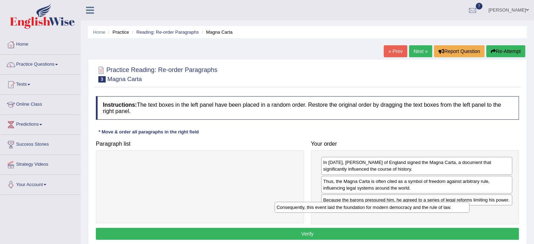
drag, startPoint x: 258, startPoint y: 163, endPoint x: 431, endPoint y: 209, distance: 179.6
click at [431, 209] on div "Consequently, this event laid the foundation for modern democracy and the rule …" at bounding box center [372, 207] width 195 height 11
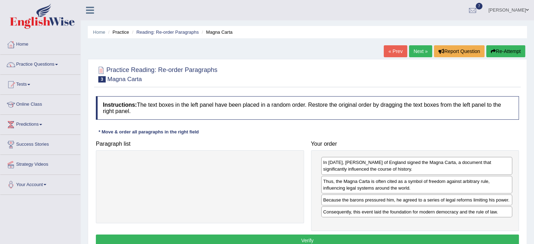
click at [388, 235] on button "Verify" at bounding box center [307, 241] width 423 height 12
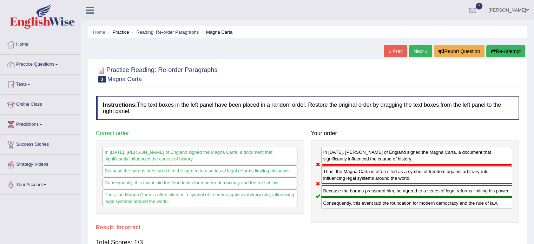
click at [424, 50] on link "Next »" at bounding box center [420, 51] width 23 height 12
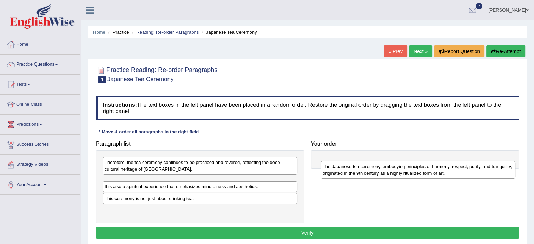
drag, startPoint x: 139, startPoint y: 183, endPoint x: 356, endPoint y: 168, distance: 217.0
click at [356, 168] on div "The Japanese tea ceremony, embodying principles of harmony, respect, purity, an…" at bounding box center [418, 170] width 195 height 18
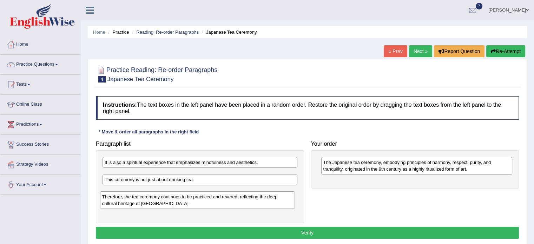
drag, startPoint x: 248, startPoint y: 169, endPoint x: 246, endPoint y: 200, distance: 31.3
click at [246, 200] on div "Therefore, the tea ceremony continues to be practiced and revered, reflecting t…" at bounding box center [197, 200] width 195 height 18
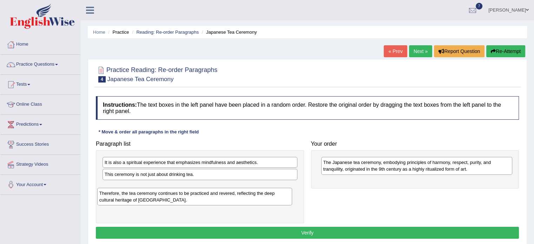
drag, startPoint x: 200, startPoint y: 180, endPoint x: 194, endPoint y: 199, distance: 19.8
click at [194, 199] on div "Therefore, the tea ceremony continues to be practiced and revered, reflecting t…" at bounding box center [194, 197] width 195 height 18
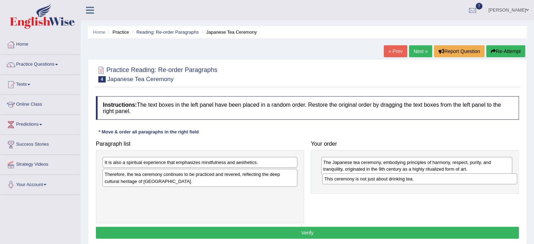
drag, startPoint x: 178, startPoint y: 173, endPoint x: 398, endPoint y: 177, distance: 219.3
click at [398, 177] on div "This ceremony is not just about drinking tea." at bounding box center [420, 179] width 195 height 11
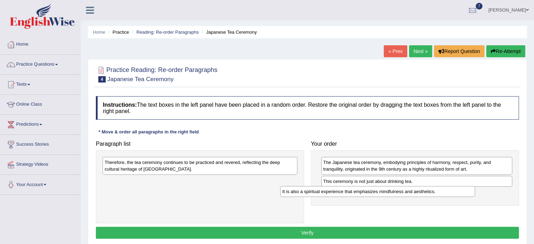
drag, startPoint x: 240, startPoint y: 161, endPoint x: 418, endPoint y: 190, distance: 180.4
click at [418, 190] on div "It is also a spiritual experience that emphasizes mindfulness and aesthetics." at bounding box center [377, 191] width 195 height 11
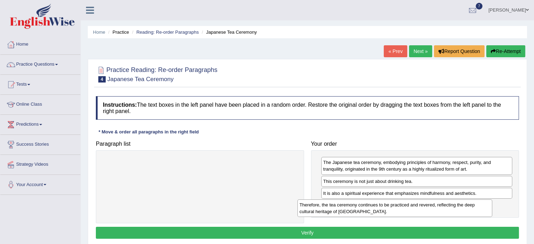
drag, startPoint x: 273, startPoint y: 171, endPoint x: 469, endPoint y: 213, distance: 200.8
click at [469, 213] on div "Therefore, the tea ceremony continues to be practiced and revered, reflecting t…" at bounding box center [395, 209] width 195 height 18
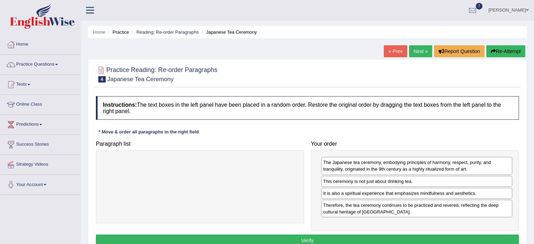
click at [409, 237] on button "Verify" at bounding box center [307, 241] width 423 height 12
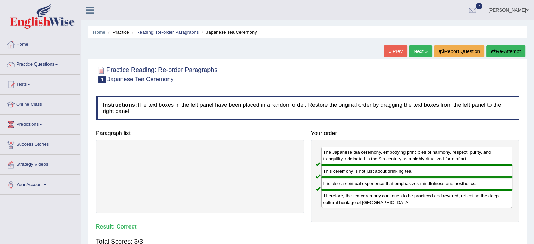
click at [416, 48] on link "Next »" at bounding box center [420, 51] width 23 height 12
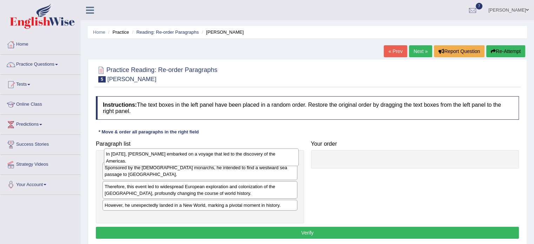
drag, startPoint x: 152, startPoint y: 210, endPoint x: 153, endPoint y: 160, distance: 51.0
click at [153, 160] on div "In [DATE], [PERSON_NAME] embarked on a voyage that led to the discovery of the …" at bounding box center [201, 158] width 195 height 18
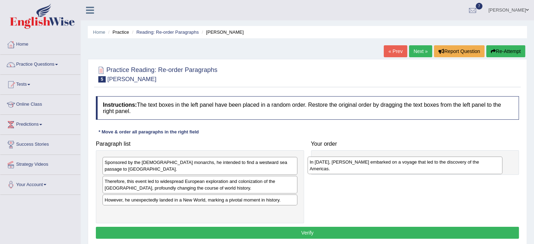
drag, startPoint x: 157, startPoint y: 163, endPoint x: 362, endPoint y: 162, distance: 204.5
click at [362, 162] on div "In [DATE], [PERSON_NAME] embarked on a voyage that led to the discovery of the …" at bounding box center [405, 166] width 195 height 18
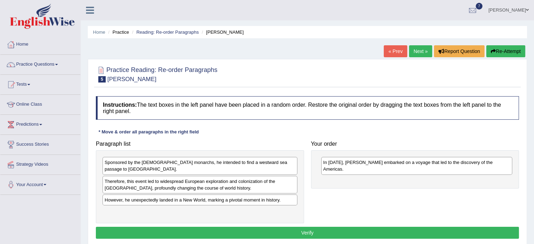
click at [146, 195] on div "However, he unexpectedly landed in a New World, marking a pivotal moment in his…" at bounding box center [200, 200] width 195 height 11
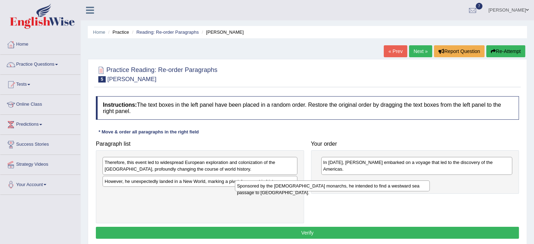
drag, startPoint x: 155, startPoint y: 162, endPoint x: 300, endPoint y: 176, distance: 146.1
click at [300, 181] on div "Sponsored by the [DEMOGRAPHIC_DATA] monarchs, he intended to find a westward se…" at bounding box center [332, 186] width 195 height 11
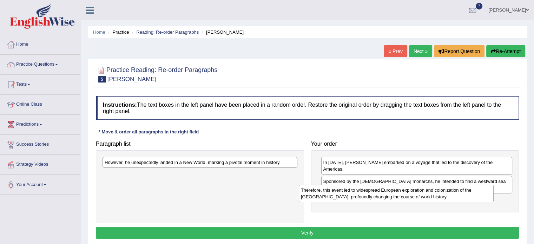
drag, startPoint x: 190, startPoint y: 166, endPoint x: 390, endPoint y: 194, distance: 202.5
click at [390, 194] on div "Therefore, this event led to widespread European exploration and colonization o…" at bounding box center [396, 194] width 195 height 18
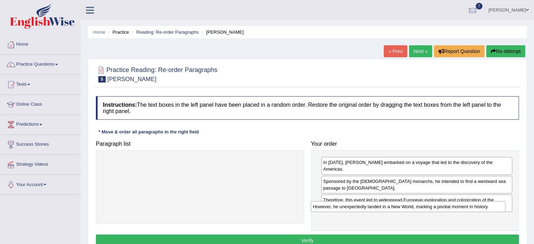
drag, startPoint x: 192, startPoint y: 165, endPoint x: 406, endPoint y: 210, distance: 218.2
click at [406, 210] on div "However, he unexpectedly landed in a New World, marking a pivotal moment in his…" at bounding box center [408, 206] width 195 height 11
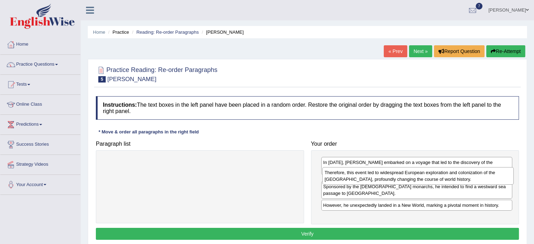
drag, startPoint x: 395, startPoint y: 197, endPoint x: 396, endPoint y: 177, distance: 20.0
click at [396, 177] on div "Therefore, this event led to widespread European exploration and colonization o…" at bounding box center [418, 176] width 191 height 18
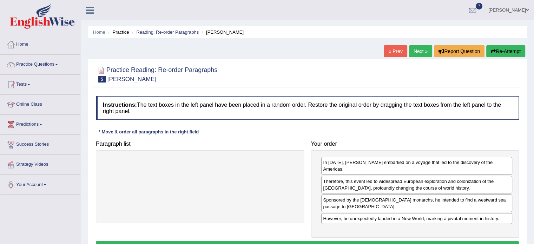
click at [386, 200] on div "Sponsored by the [DEMOGRAPHIC_DATA] monarchs, he intended to find a westward se…" at bounding box center [416, 204] width 191 height 18
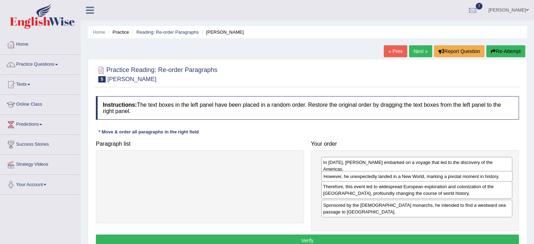
drag, startPoint x: 385, startPoint y: 215, endPoint x: 386, endPoint y: 180, distance: 35.1
click at [386, 180] on div "However, he unexpectedly landed in a New World, marking a pivotal moment in his…" at bounding box center [416, 176] width 191 height 11
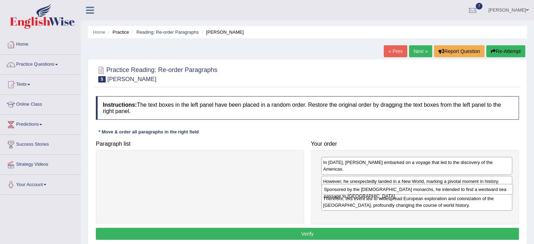
drag, startPoint x: 386, startPoint y: 213, endPoint x: 386, endPoint y: 191, distance: 22.1
click at [386, 191] on div "Sponsored by the [DEMOGRAPHIC_DATA] monarchs, he intended to find a westward se…" at bounding box center [417, 189] width 191 height 11
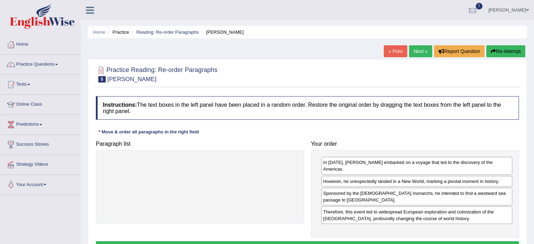
click at [369, 241] on button "Verify" at bounding box center [307, 247] width 423 height 12
